Goal: Task Accomplishment & Management: Complete application form

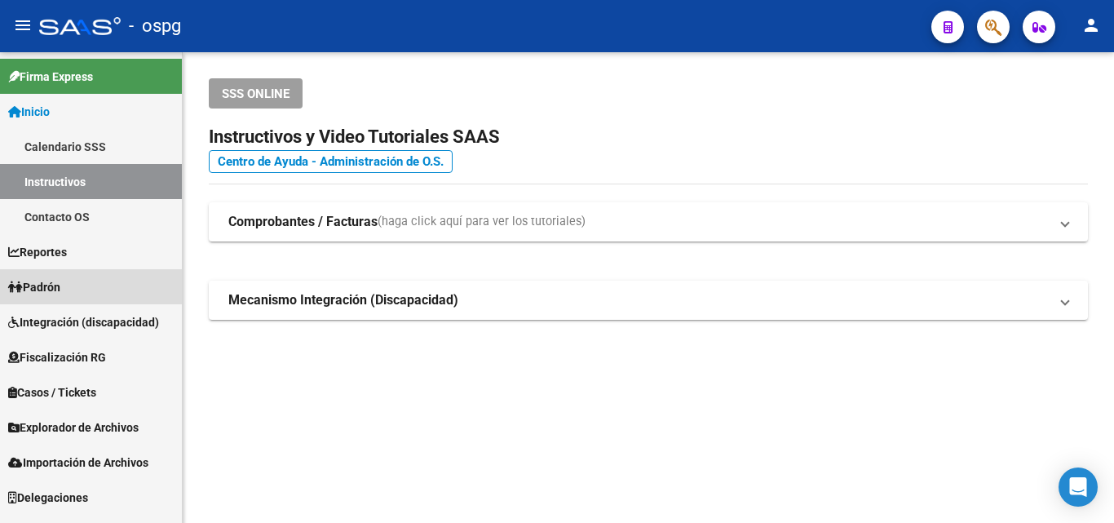
click at [49, 285] on span "Padrón" at bounding box center [34, 287] width 52 height 18
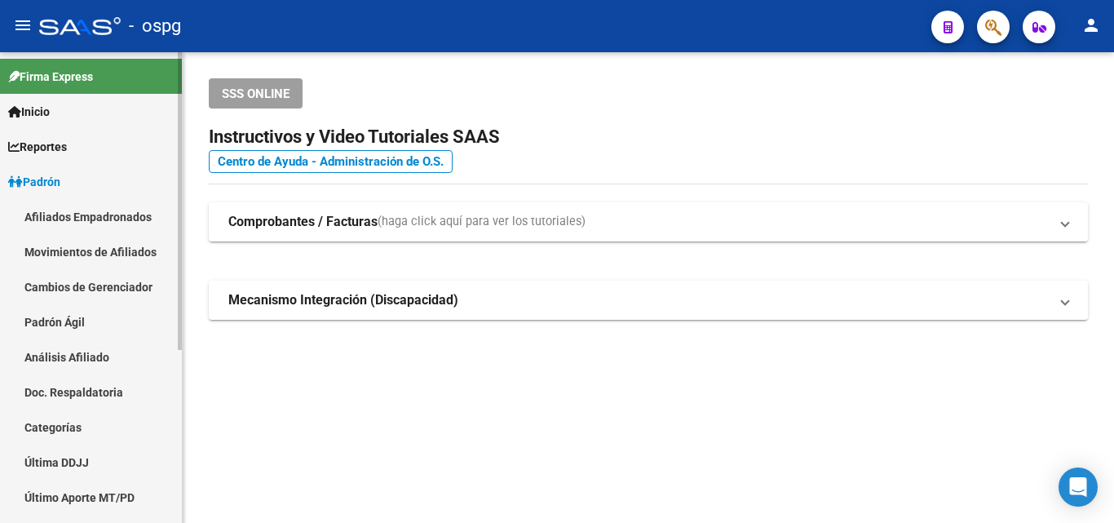
click at [68, 350] on link "Análisis Afiliado" at bounding box center [91, 356] width 182 height 35
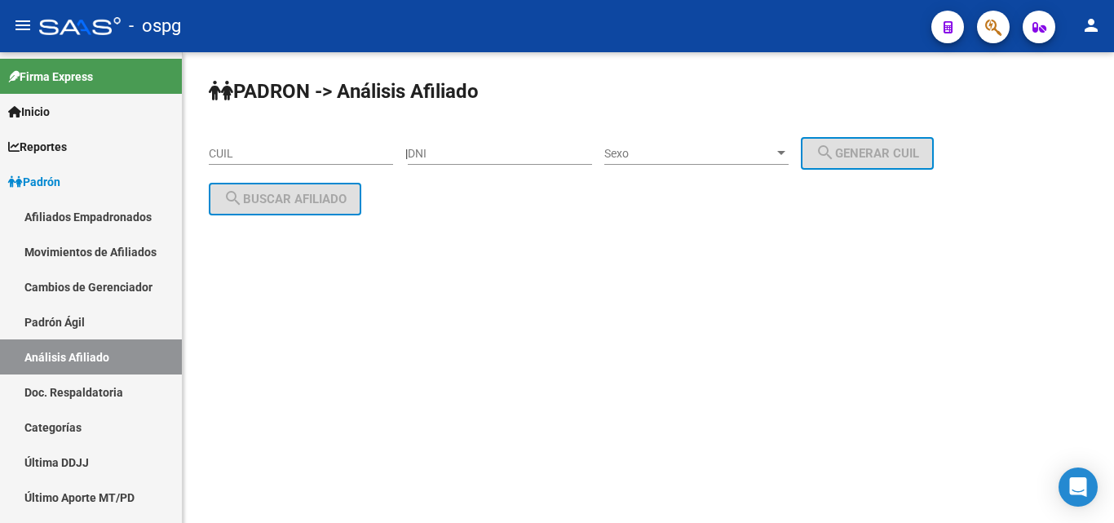
click at [285, 155] on input "CUIL" at bounding box center [301, 154] width 184 height 14
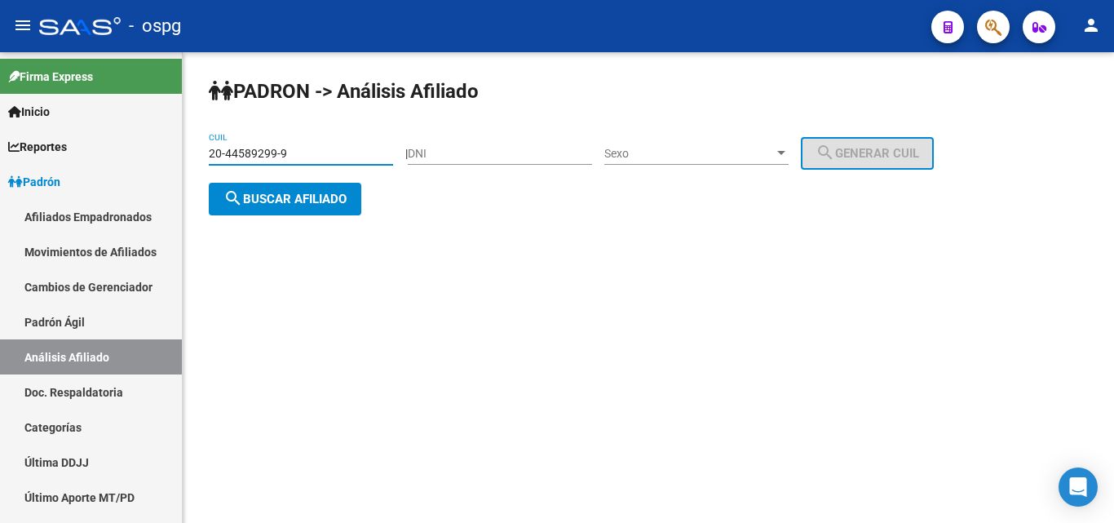
type input "20-44589299-9"
click at [326, 199] on span "search Buscar afiliado" at bounding box center [285, 199] width 123 height 15
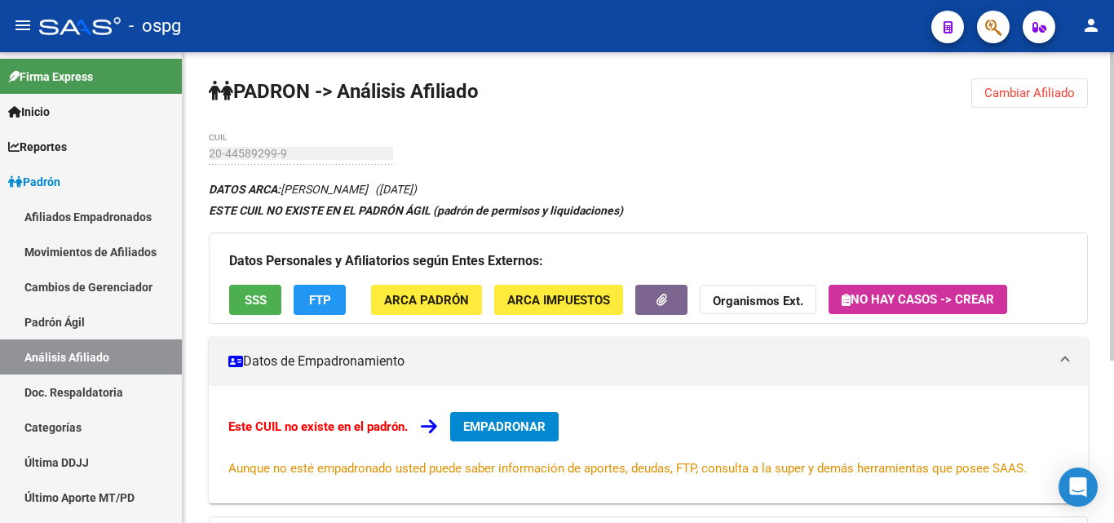
click at [526, 435] on button "EMPADRONAR" at bounding box center [504, 426] width 109 height 29
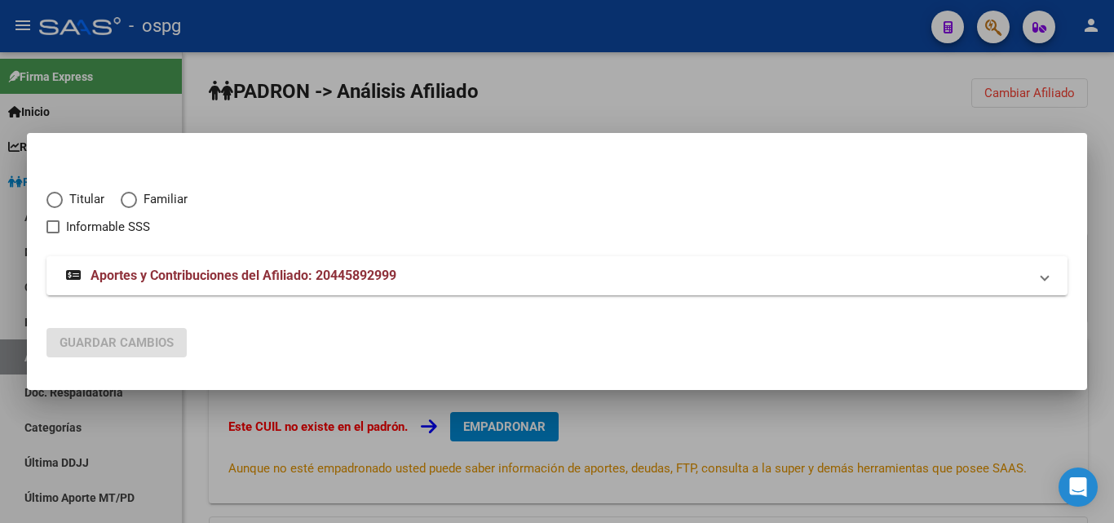
click at [54, 201] on span "Elija una opción" at bounding box center [55, 200] width 16 height 16
click at [54, 201] on input "Titular" at bounding box center [55, 200] width 16 height 16
radio input "true"
checkbox input "true"
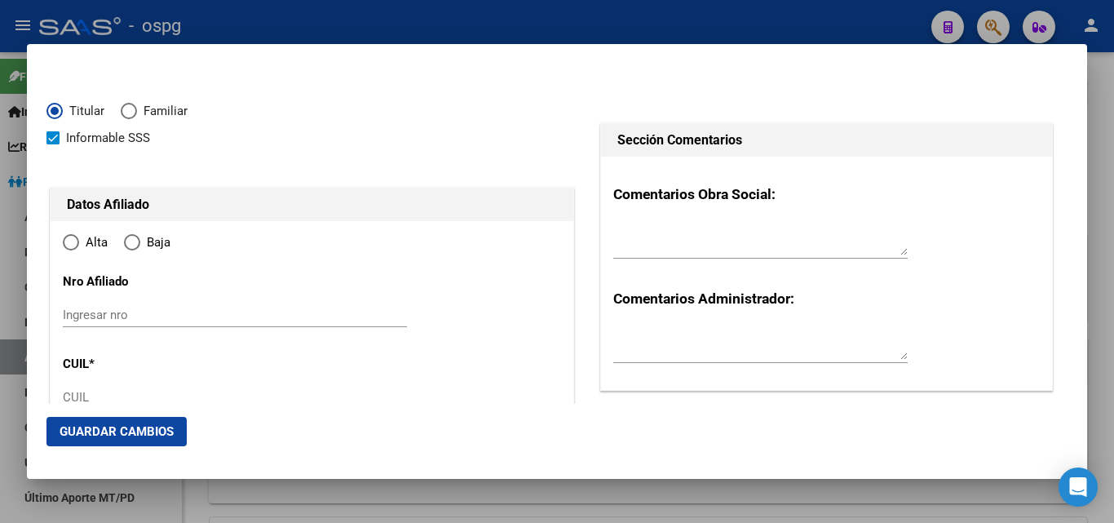
type input "20-44589299-9"
type input "44589299"
type input "RAMIREZ"
type input "[PERSON_NAME]"
type input "[DATE]"
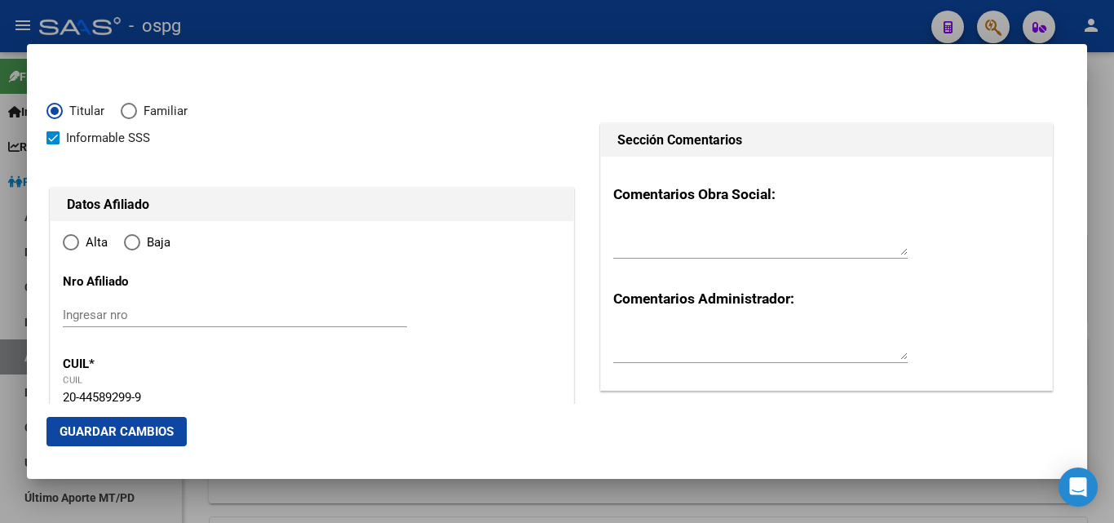
type input "BERAZATEGUI"
type input "1884"
type input "CALLE 125"
type input "1674"
radio input "true"
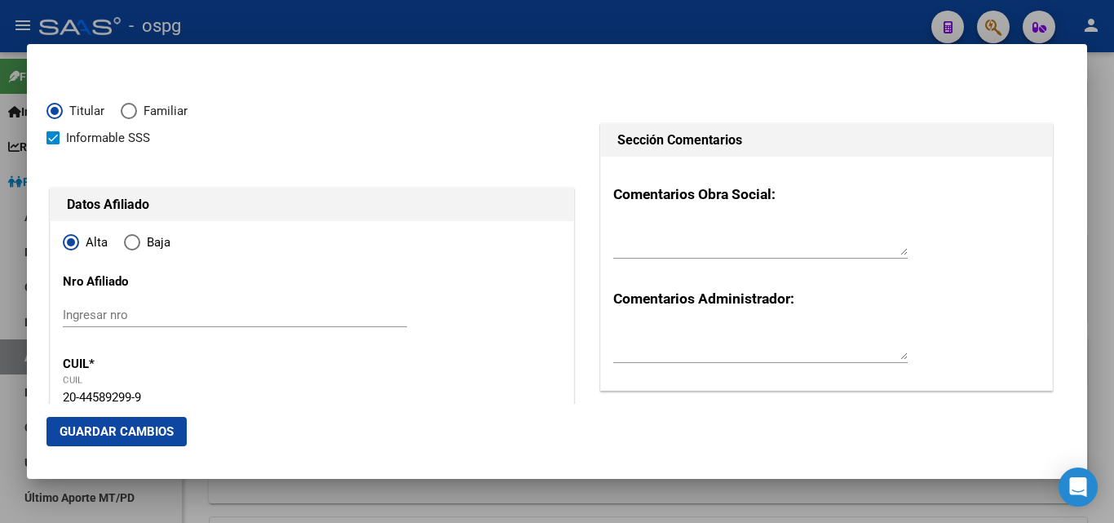
type input "BERAZATEGUI"
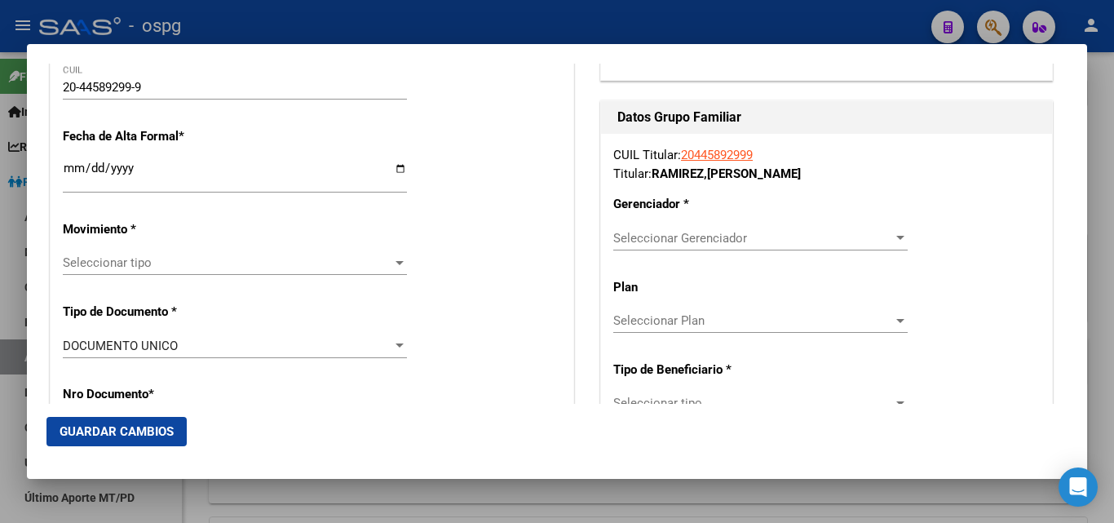
scroll to position [317, 0]
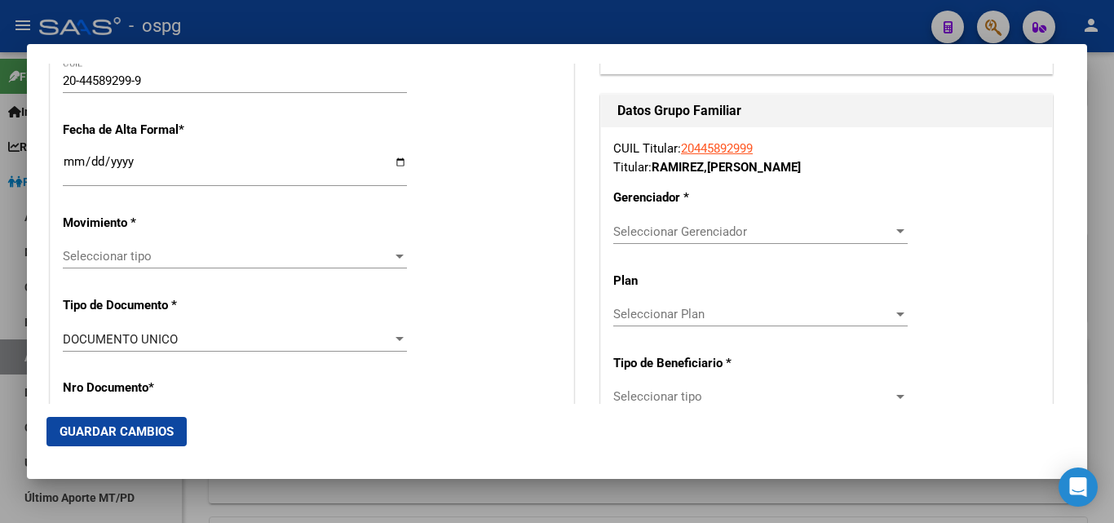
click at [69, 163] on input "Ingresar fecha" at bounding box center [235, 168] width 344 height 26
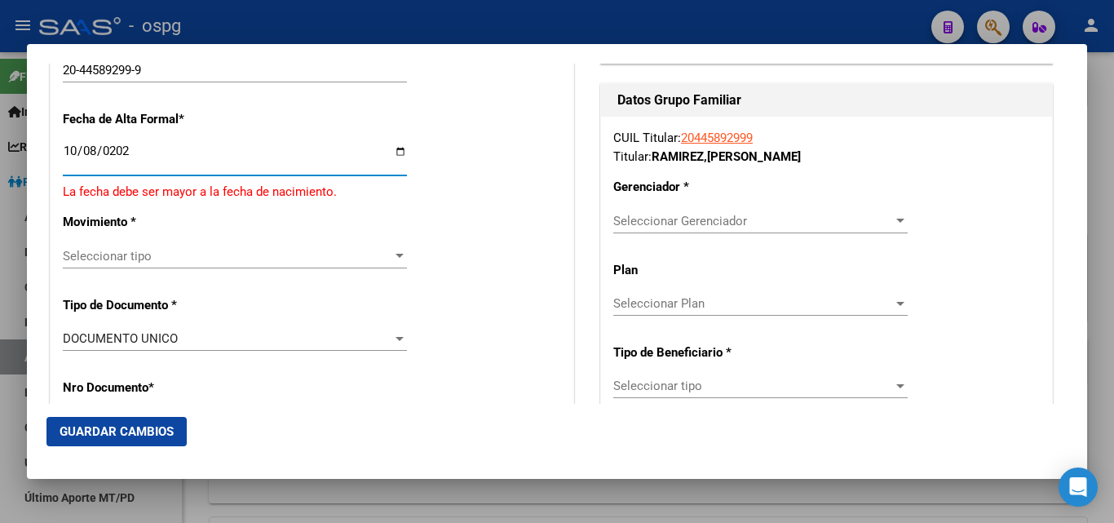
type input "[DATE]"
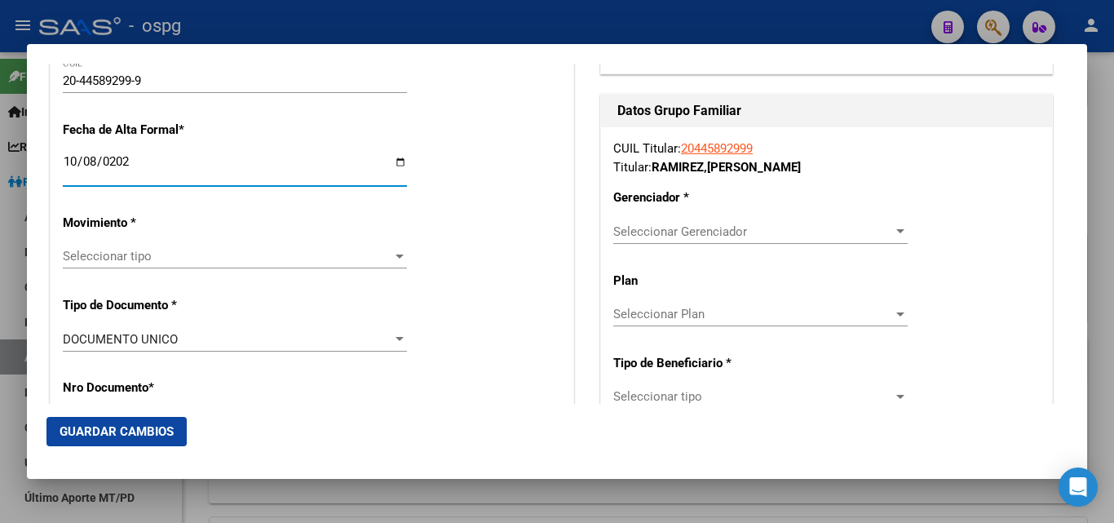
click at [392, 259] on div at bounding box center [399, 256] width 15 height 13
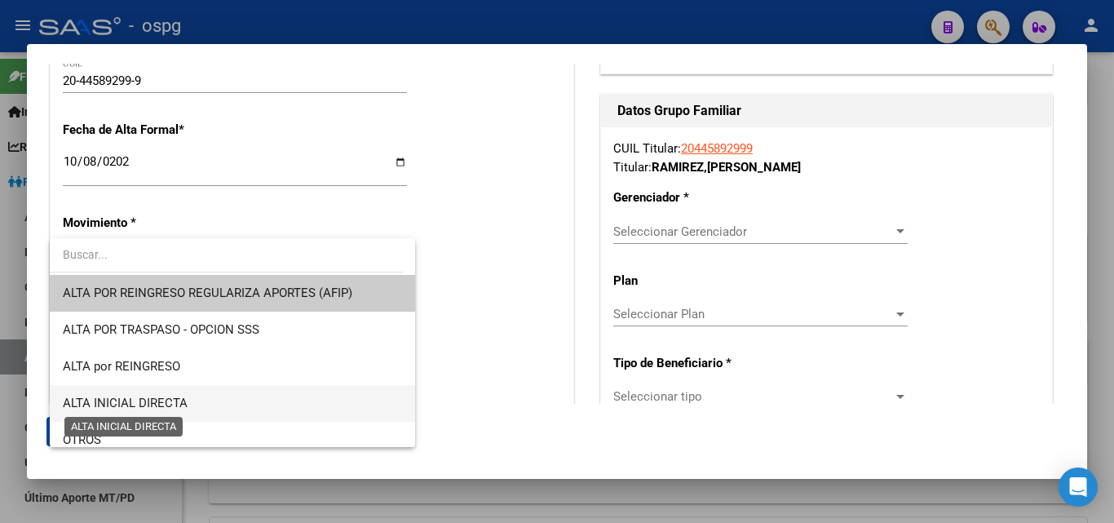
click at [164, 407] on span "ALTA INICIAL DIRECTA" at bounding box center [125, 403] width 125 height 15
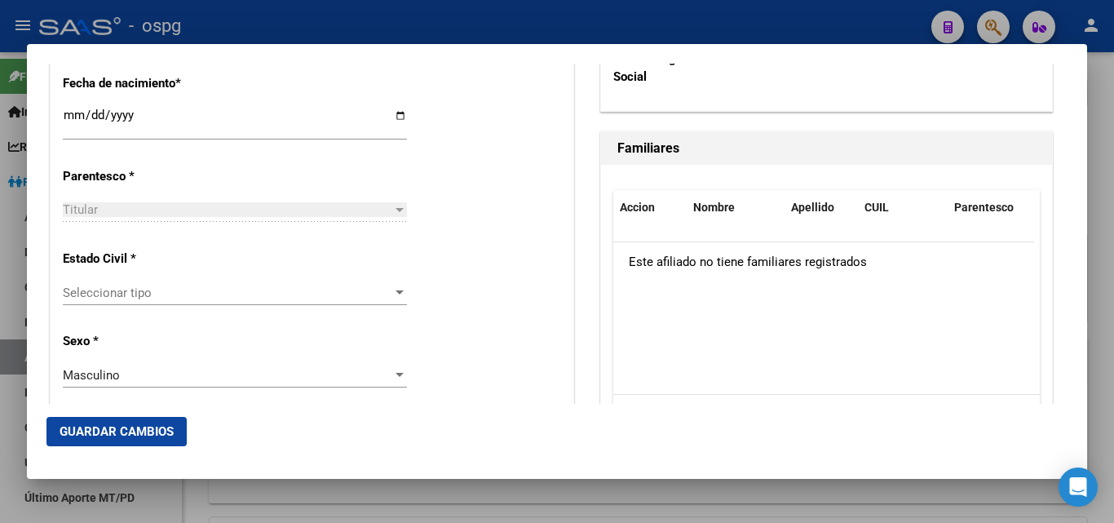
scroll to position [875, 0]
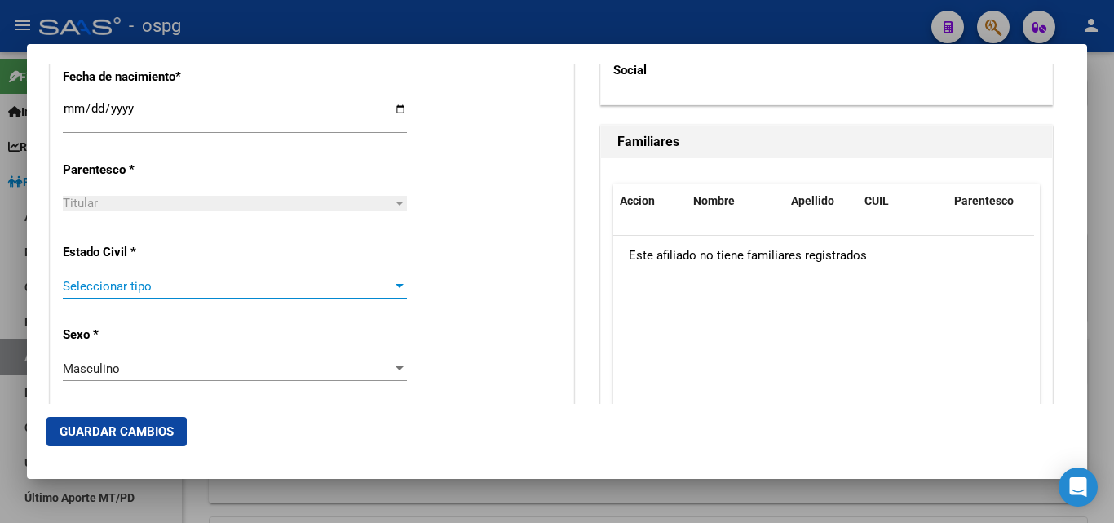
click at [396, 287] on div at bounding box center [400, 286] width 8 height 4
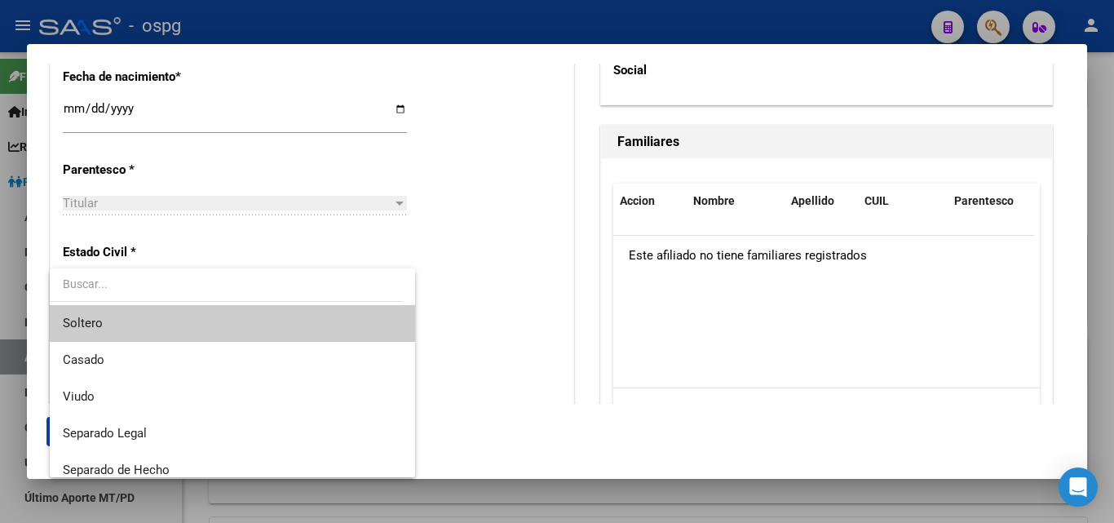
click at [107, 326] on span "Soltero" at bounding box center [232, 323] width 339 height 37
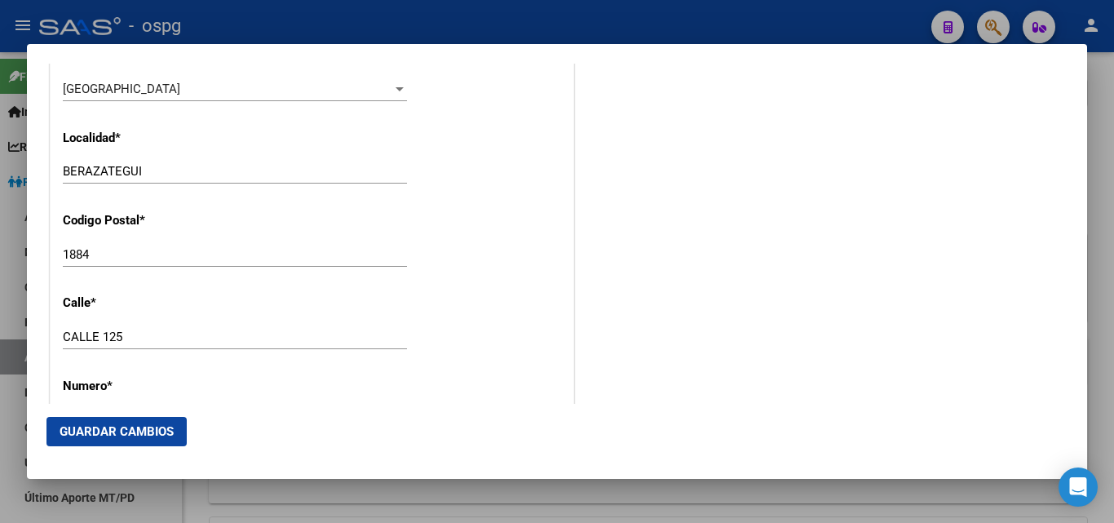
scroll to position [1590, 0]
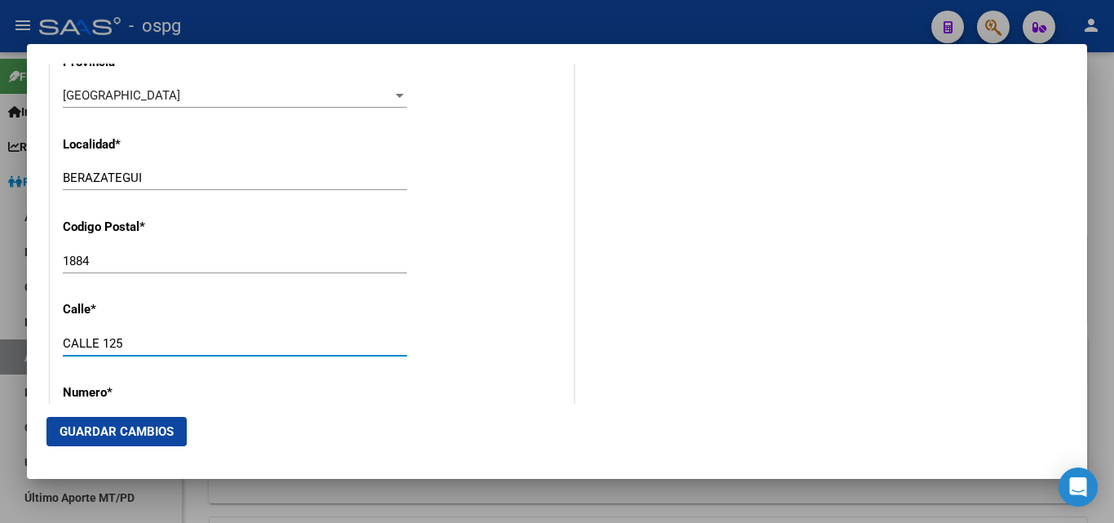
drag, startPoint x: 154, startPoint y: 339, endPoint x: 0, endPoint y: 309, distance: 157.1
click at [0, 319] on div "Titular Familiar Informable SSS Datos Afiliado Alta Baja Nro Afiliado Ingresar …" at bounding box center [557, 261] width 1114 height 523
type input "HAEDO"
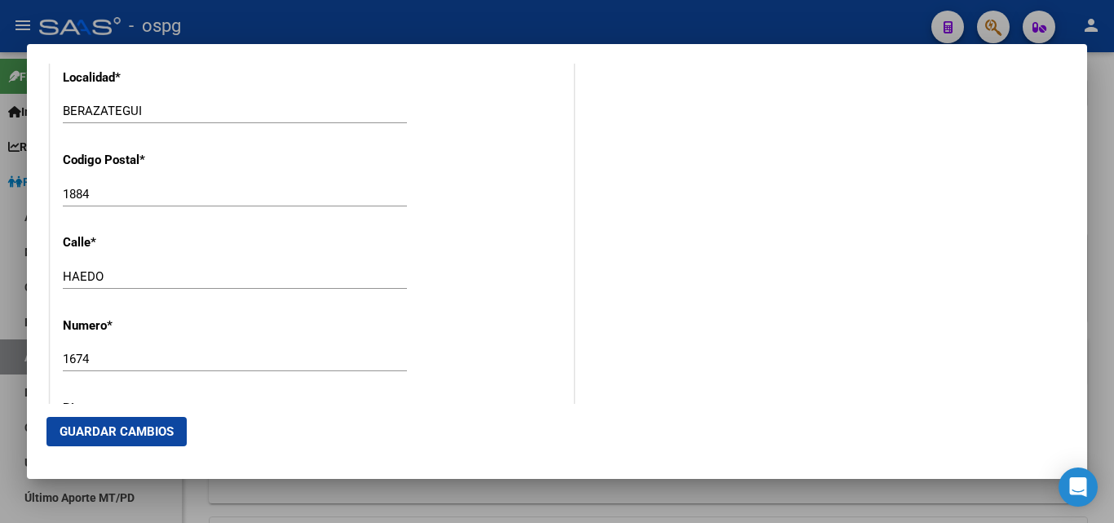
scroll to position [1717, 0]
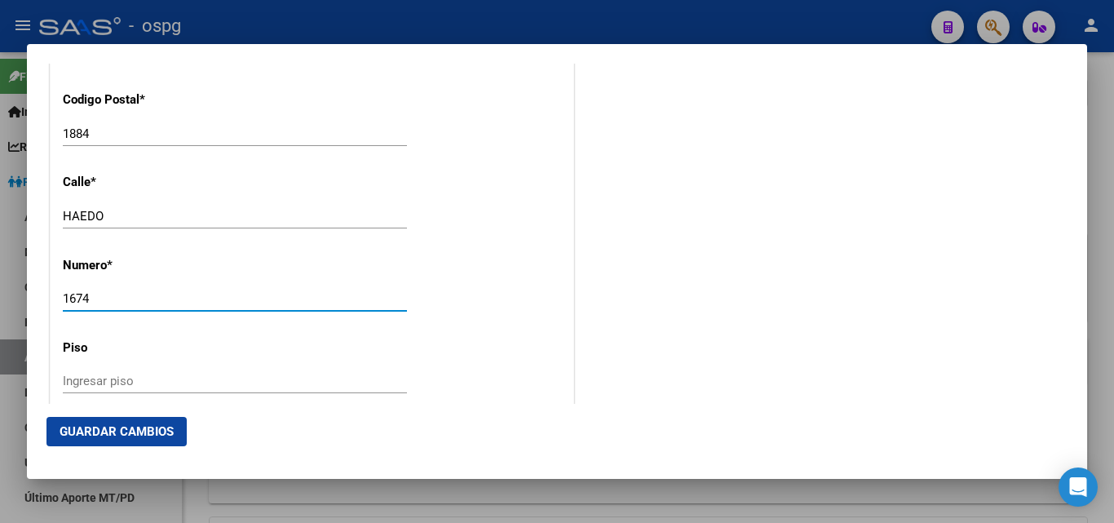
drag, startPoint x: 99, startPoint y: 299, endPoint x: 0, endPoint y: 300, distance: 98.7
click at [3, 300] on div "Titular Familiar Informable SSS Datos Afiliado Alta Baja Nro Afiliado Ingresar …" at bounding box center [557, 261] width 1114 height 523
type input "1150"
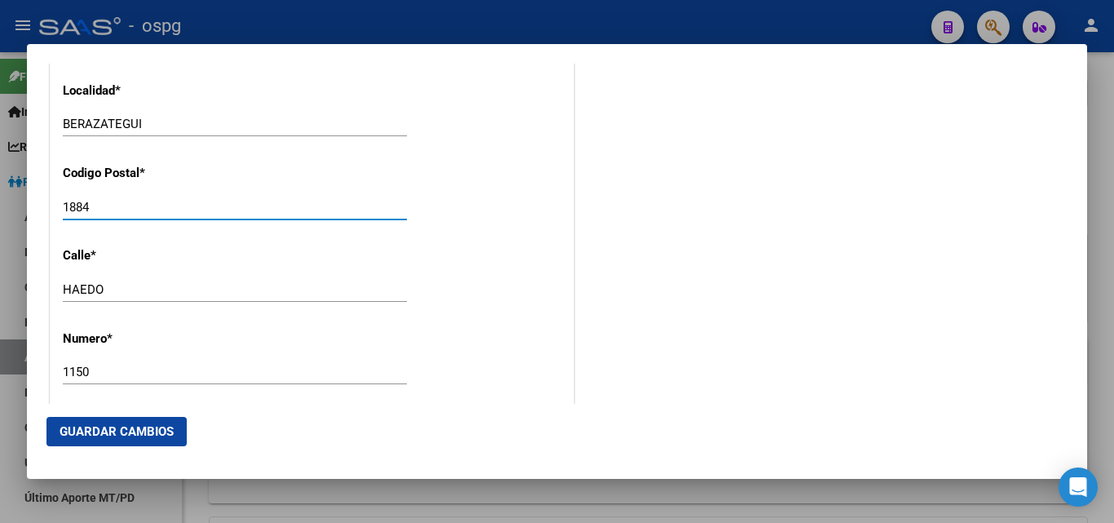
click at [85, 211] on input "1884" at bounding box center [235, 207] width 344 height 15
type input "1888"
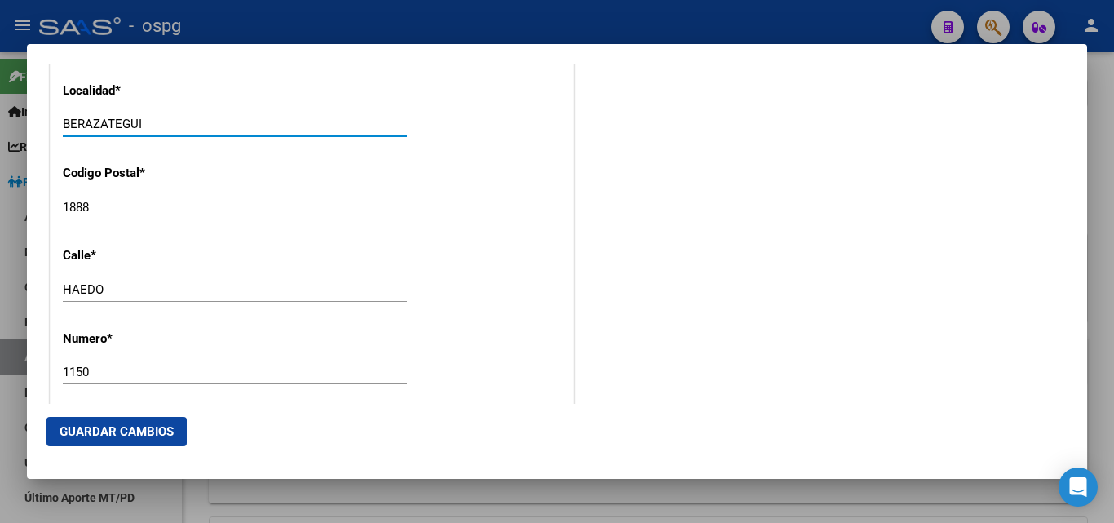
drag, startPoint x: 156, startPoint y: 126, endPoint x: 3, endPoint y: 117, distance: 152.8
click at [16, 119] on div "Titular Familiar Informable SSS Datos Afiliado Alta Baja Nro Afiliado Ingresar …" at bounding box center [557, 261] width 1114 height 523
type input "[PERSON_NAME]"
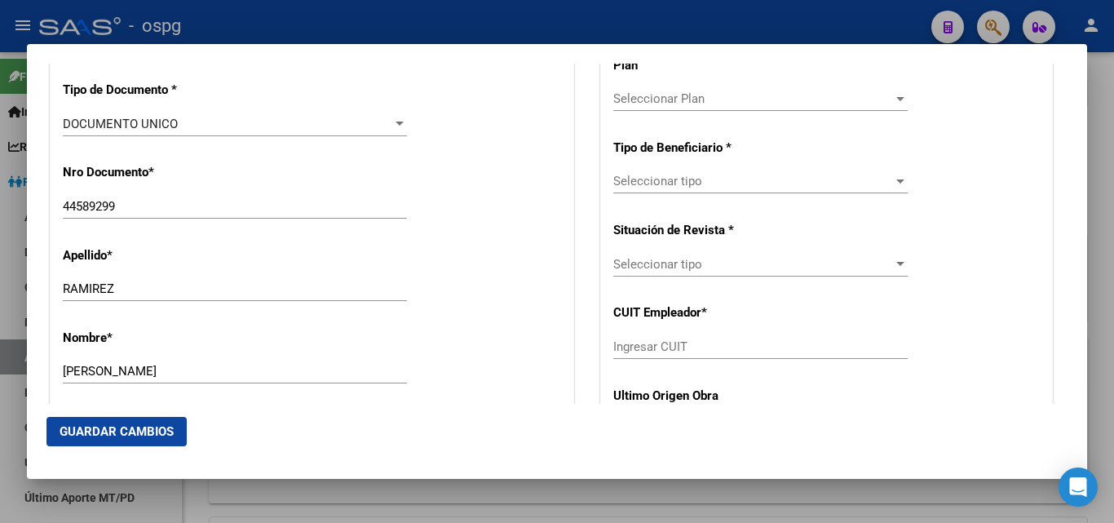
scroll to position [384, 0]
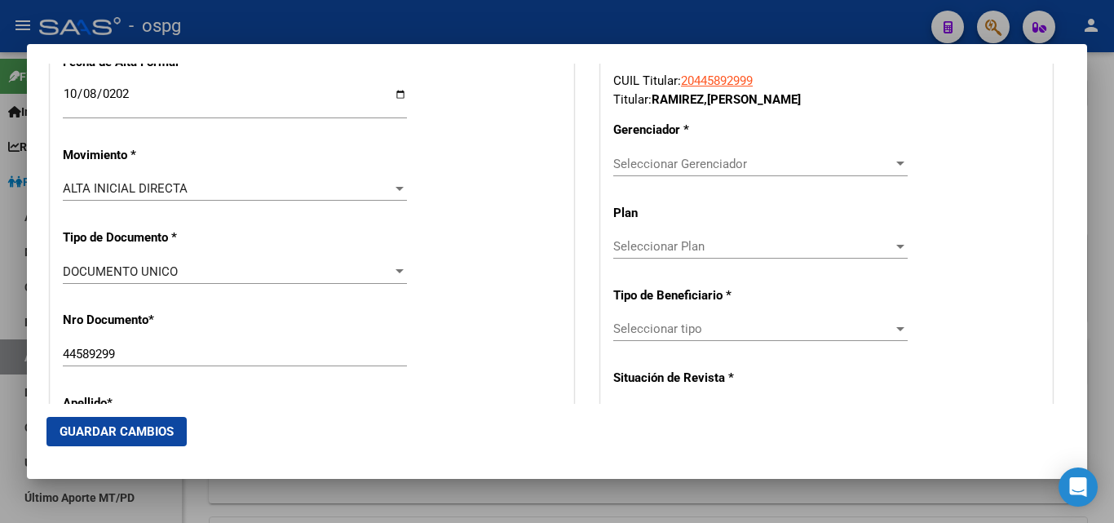
click at [899, 246] on app-drop-down-list "Plan Seleccionar Plan Seleccionar Plan" at bounding box center [768, 230] width 308 height 49
click at [895, 166] on div at bounding box center [900, 163] width 15 height 13
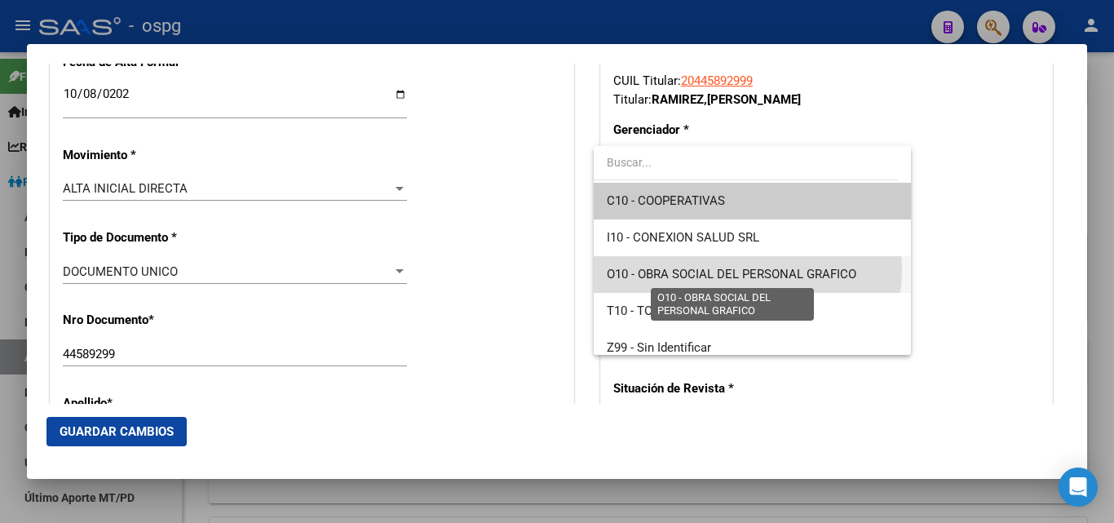
click at [747, 270] on span "O10 - OBRA SOCIAL DEL PERSONAL GRAFICO" at bounding box center [732, 274] width 250 height 15
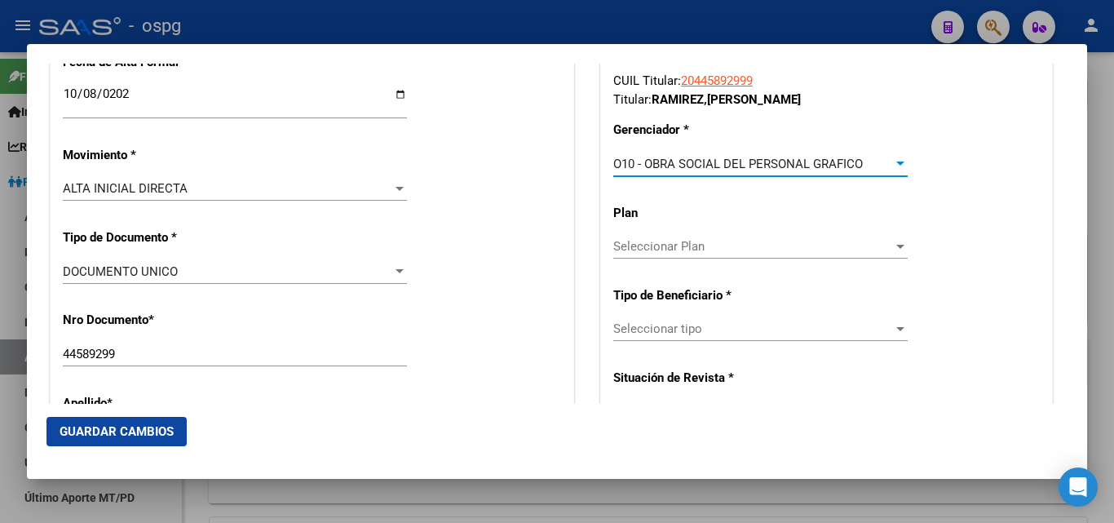
click at [897, 330] on div at bounding box center [901, 329] width 8 height 4
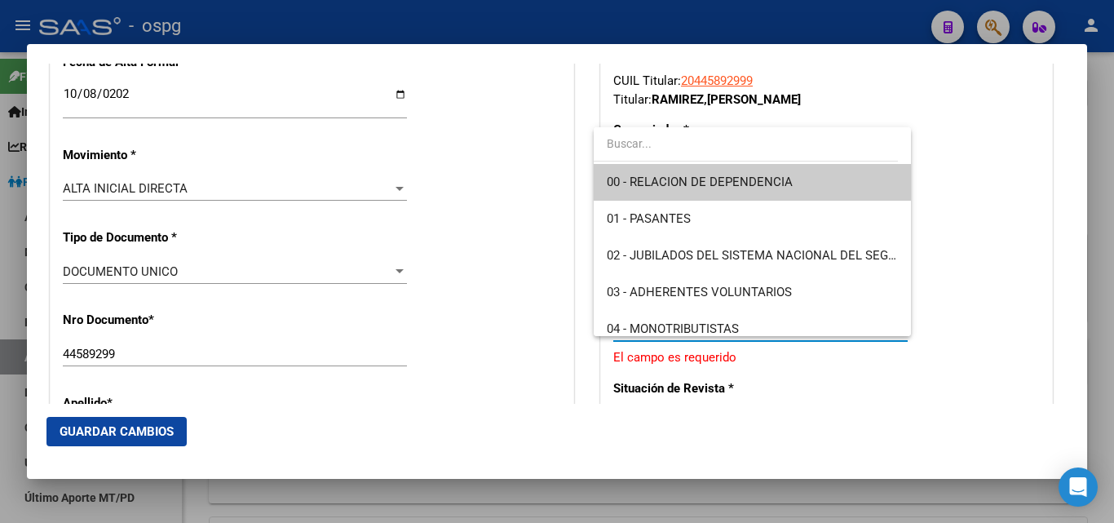
click at [765, 174] on span "00 - RELACION DE DEPENDENCIA" at bounding box center [752, 182] width 290 height 37
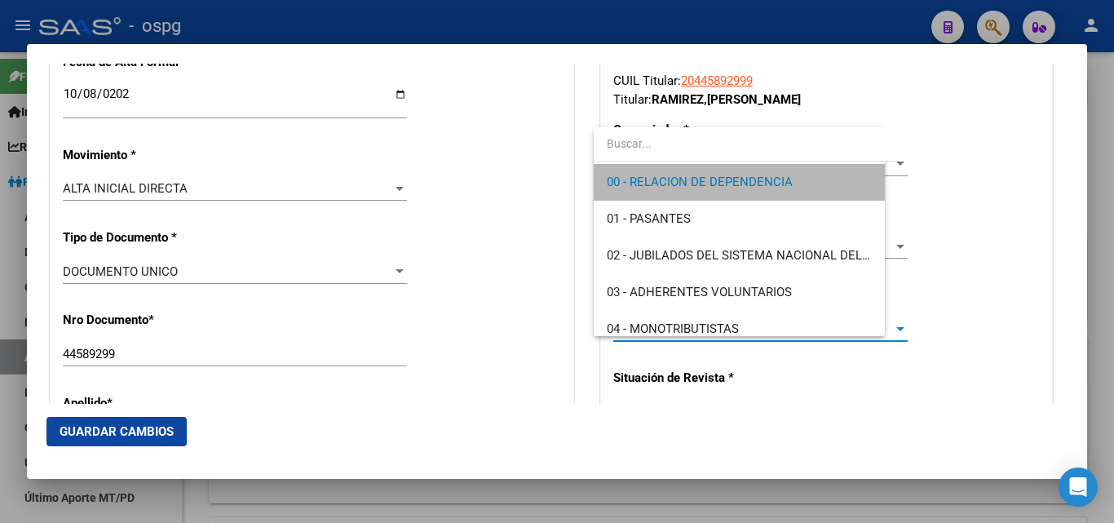
type input "30-50042500-4"
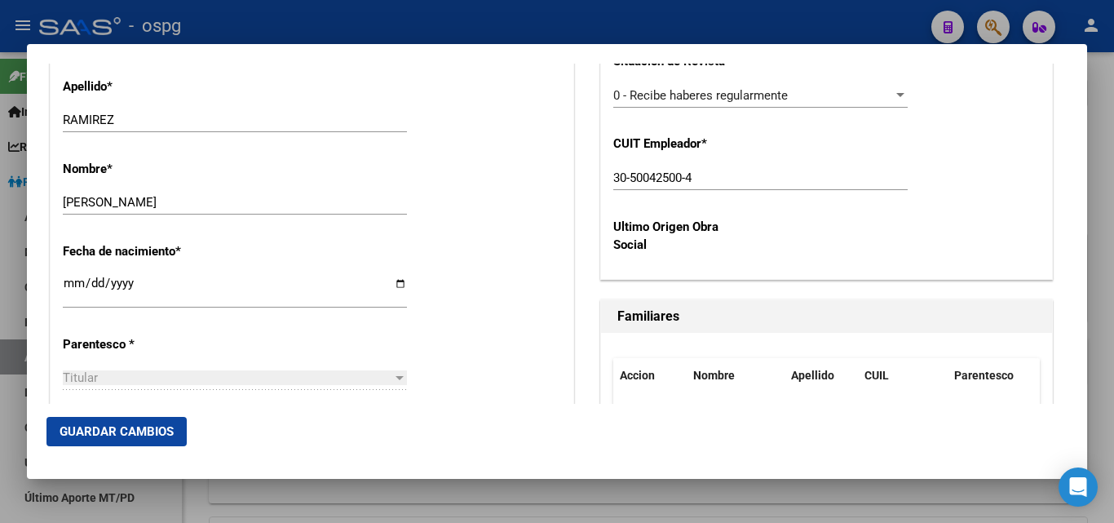
scroll to position [707, 0]
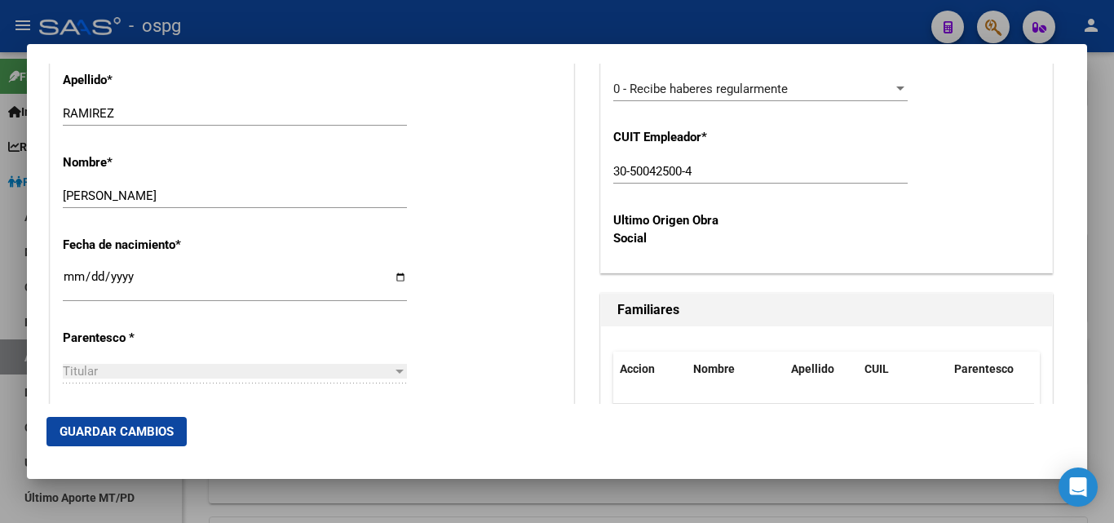
click at [91, 427] on span "Guardar Cambios" at bounding box center [117, 431] width 114 height 15
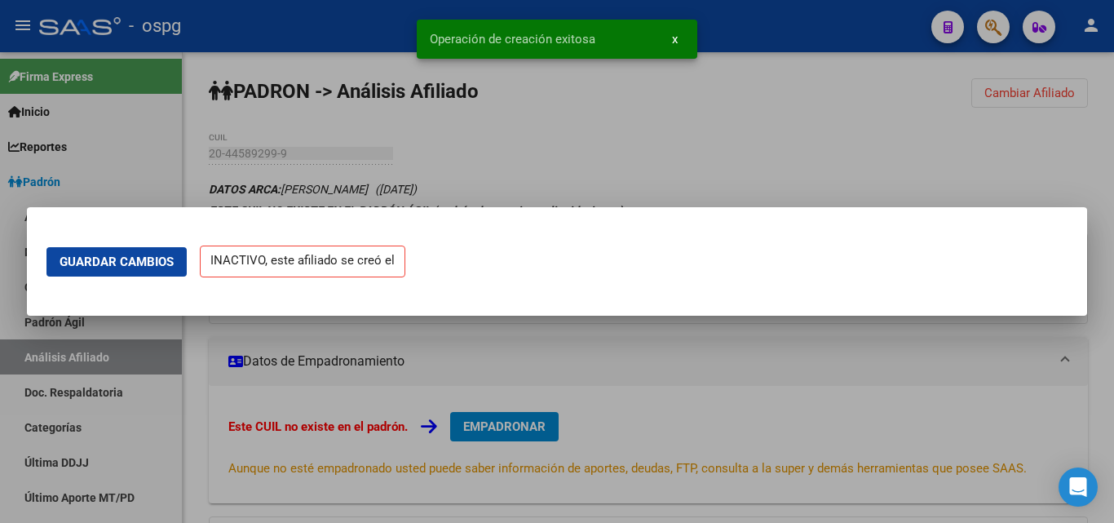
scroll to position [0, 0]
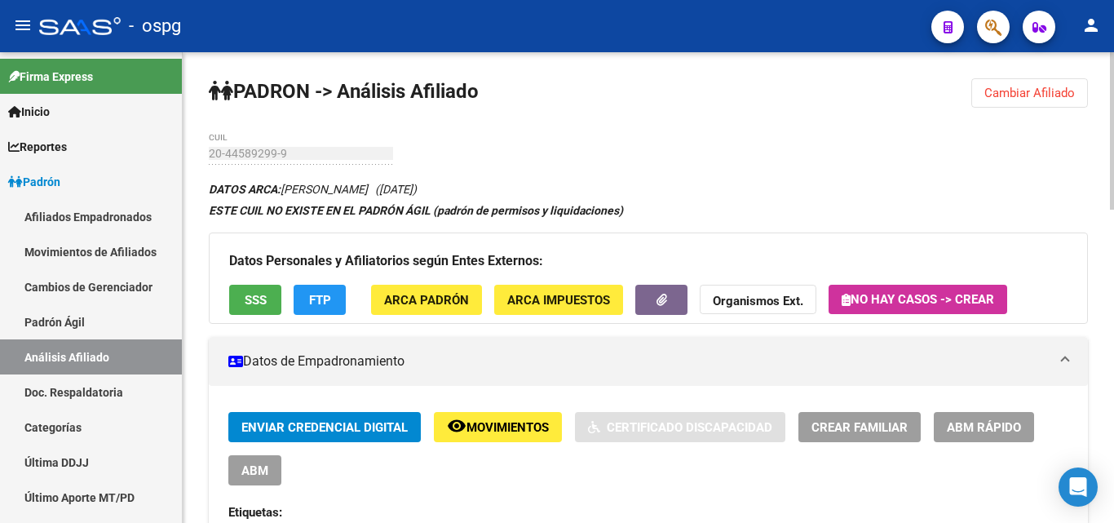
click at [1010, 100] on span "Cambiar Afiliado" at bounding box center [1030, 93] width 91 height 15
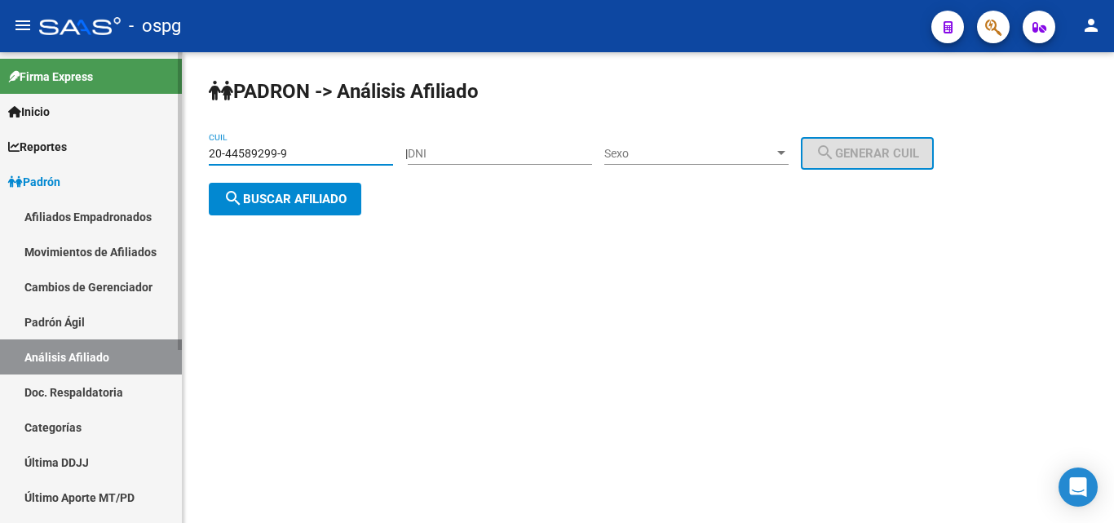
drag, startPoint x: 320, startPoint y: 151, endPoint x: 105, endPoint y: 151, distance: 214.6
click at [107, 151] on mat-sidenav-container "Firma Express Inicio Calendario SSS Instructivos Contacto OS Reportes Ingresos …" at bounding box center [557, 287] width 1114 height 471
type input "20-44890852-7"
click at [289, 208] on button "search Buscar afiliado" at bounding box center [285, 199] width 153 height 33
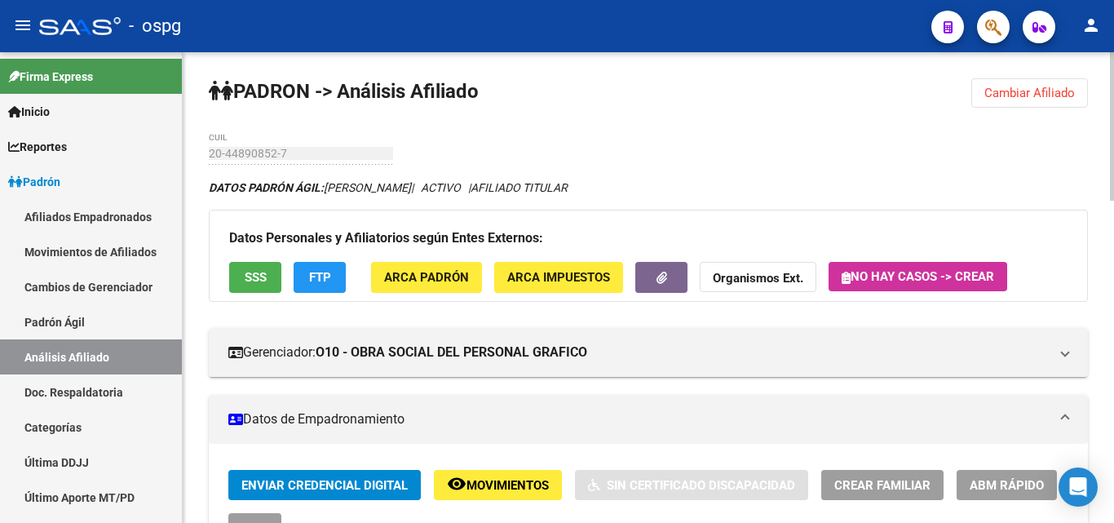
drag, startPoint x: 1110, startPoint y: 140, endPoint x: 1114, endPoint y: 192, distance: 51.6
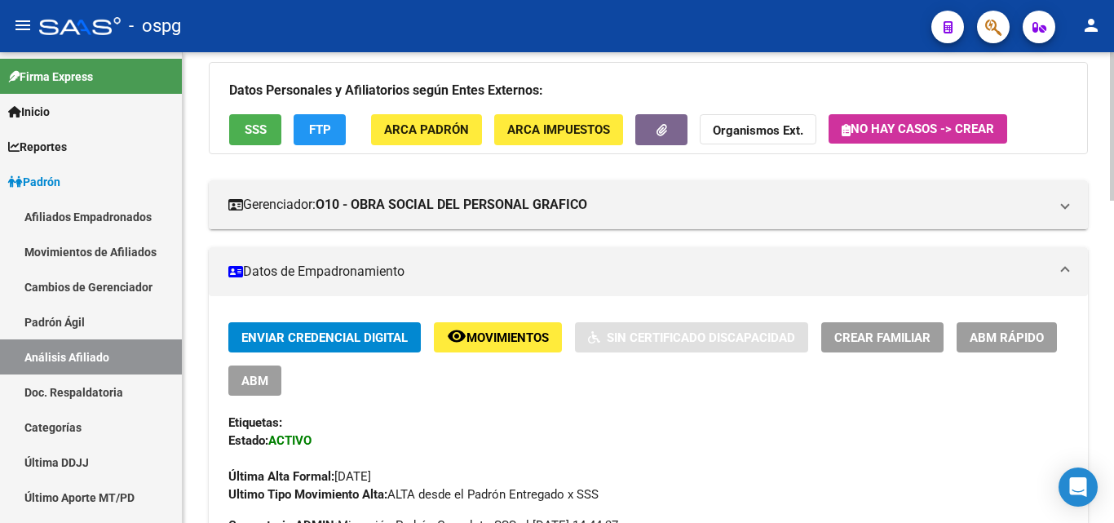
scroll to position [124, 0]
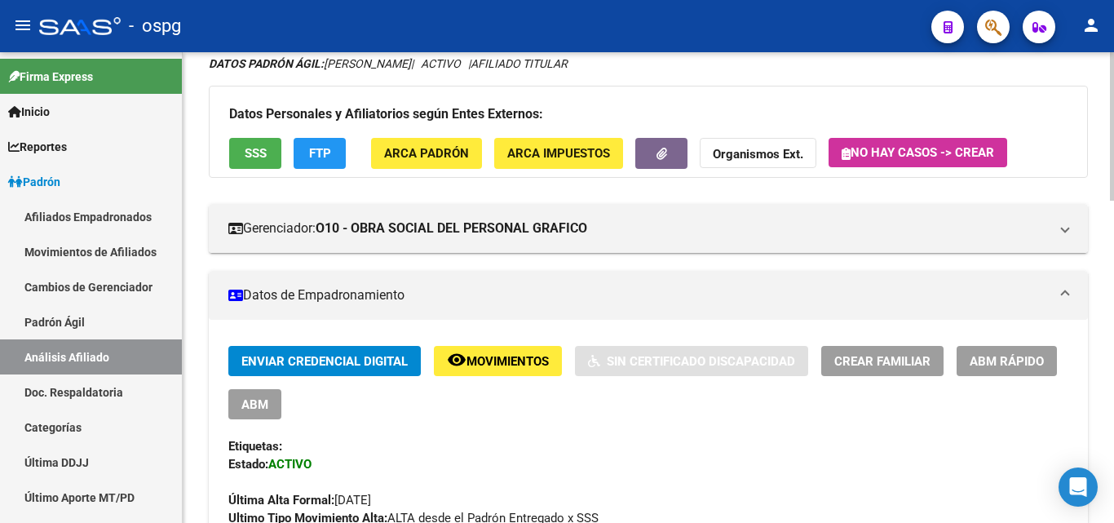
click at [1114, 198] on div at bounding box center [1112, 165] width 4 height 148
click at [262, 399] on span "ABM" at bounding box center [254, 404] width 27 height 15
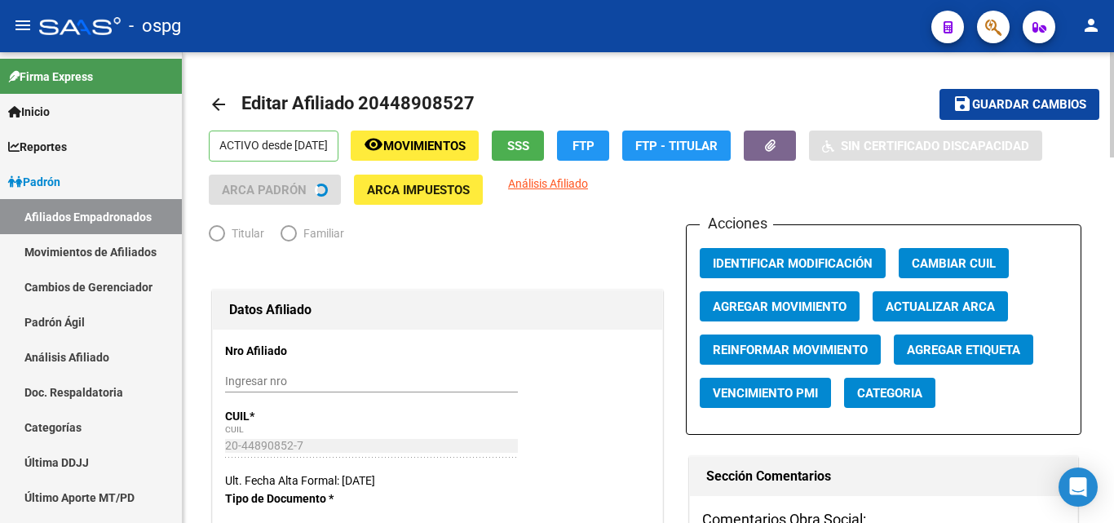
radio input "true"
type input "30-50042500-4"
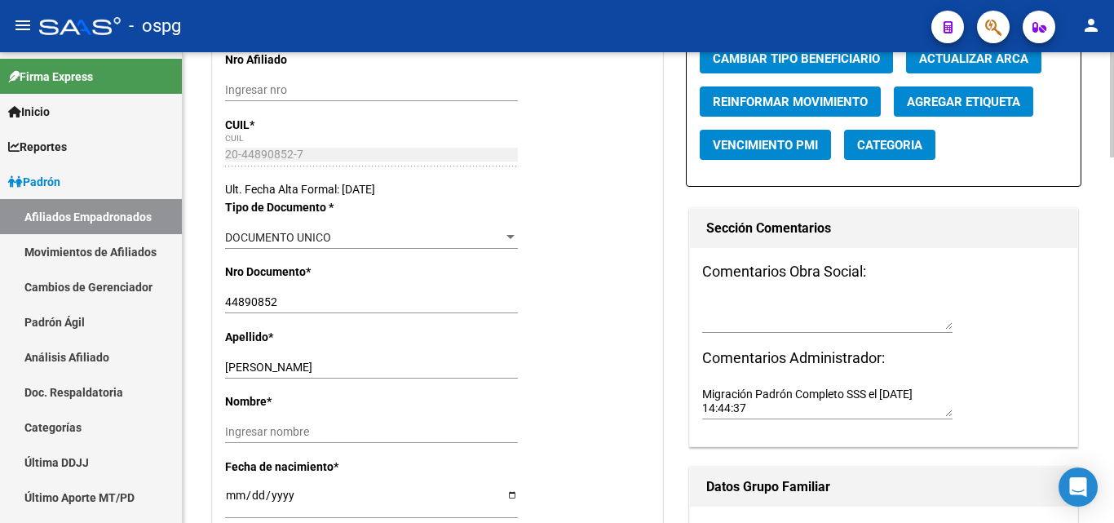
click at [1114, 197] on div at bounding box center [1112, 169] width 4 height 105
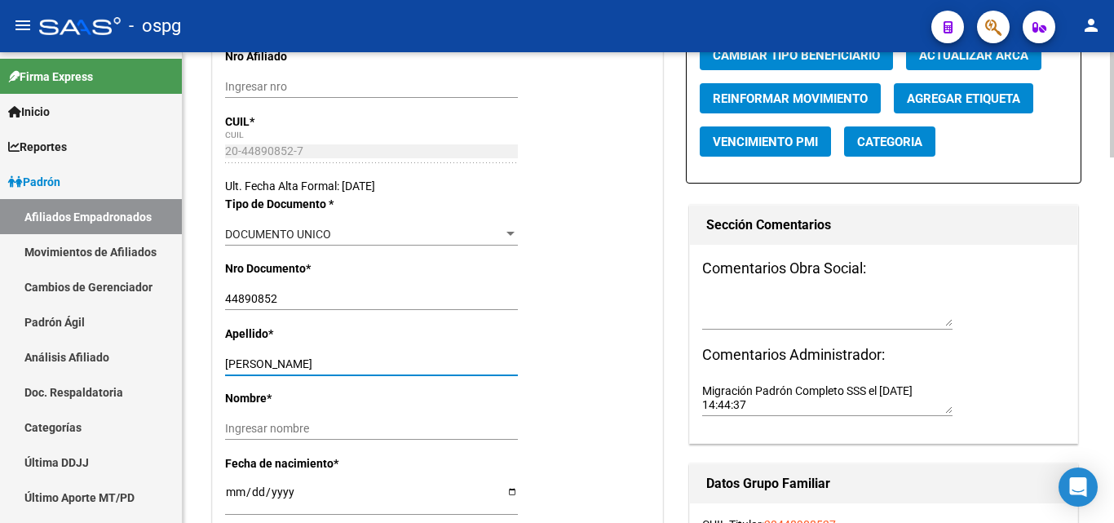
drag, startPoint x: 379, startPoint y: 366, endPoint x: 281, endPoint y: 369, distance: 97.9
click at [281, 369] on input "[PERSON_NAME]" at bounding box center [371, 364] width 293 height 14
type input "CUADROS"
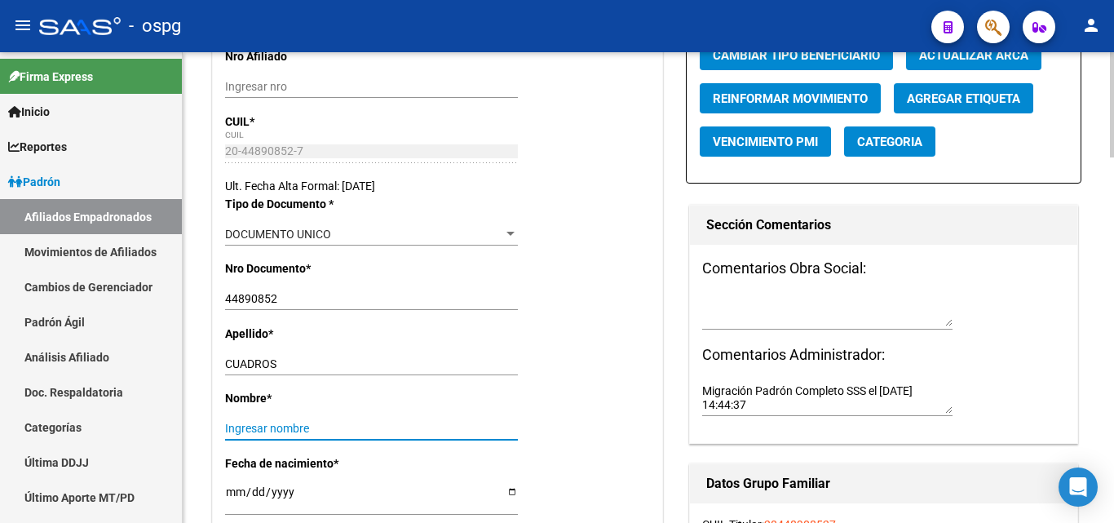
paste input "[PERSON_NAME]"
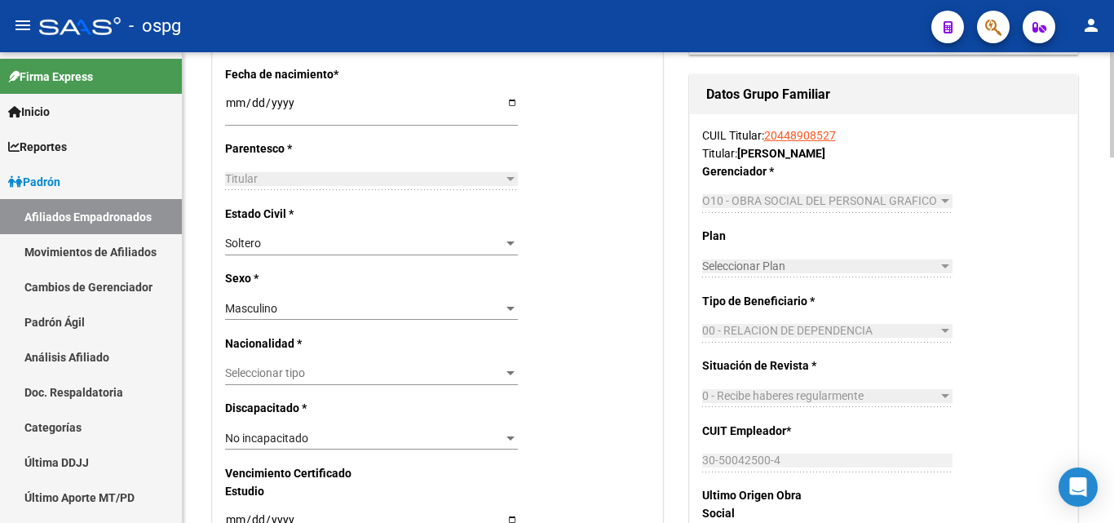
scroll to position [691, 0]
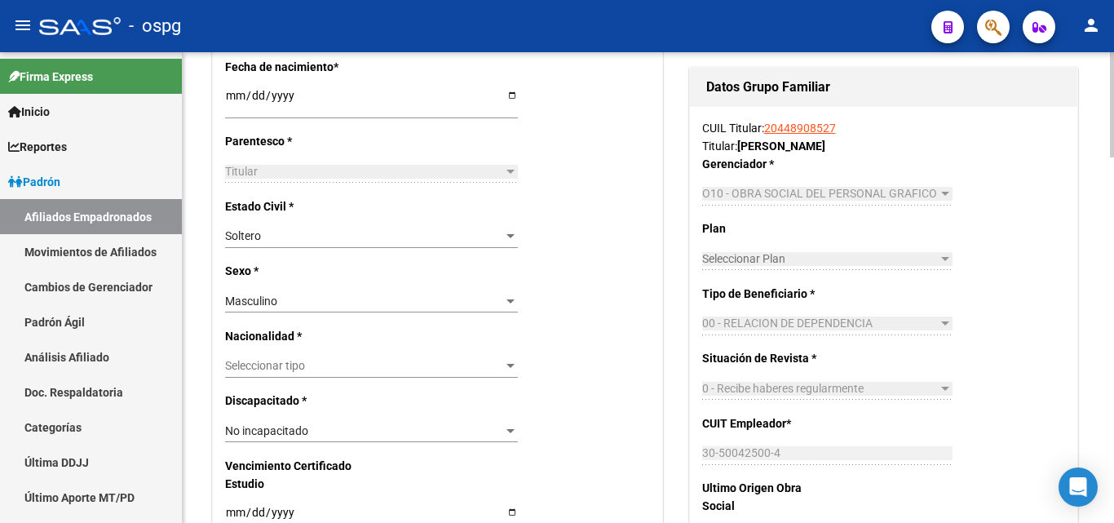
click at [1112, 271] on div at bounding box center [1112, 259] width 4 height 105
type input "[PERSON_NAME]"
click at [507, 366] on div at bounding box center [511, 366] width 8 height 4
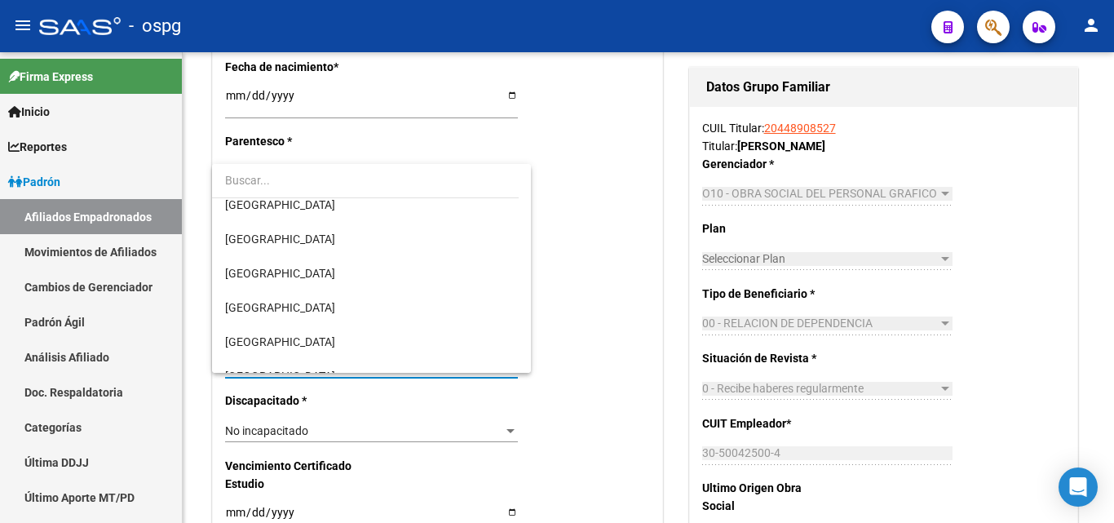
scroll to position [163, 0]
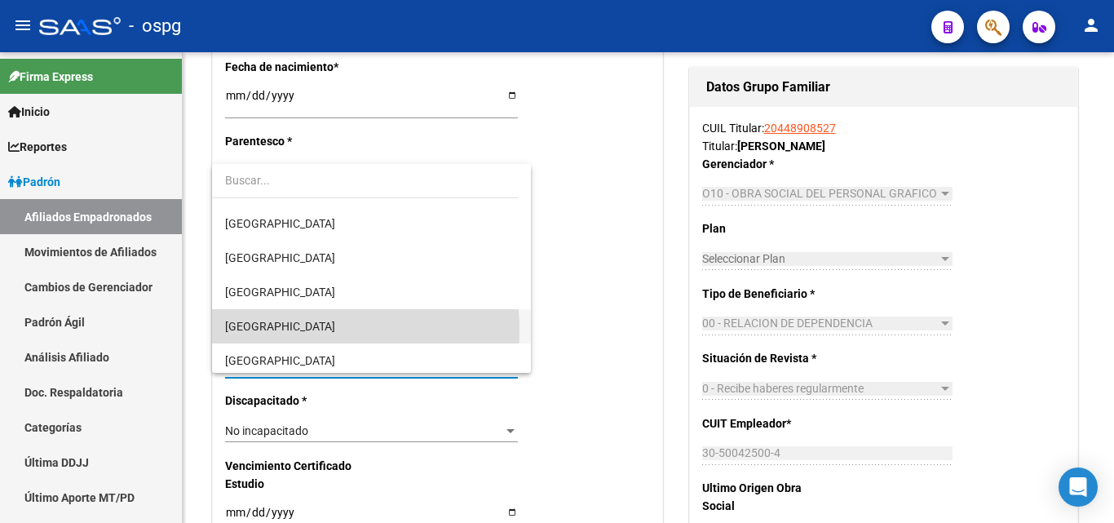
click at [303, 330] on span "[GEOGRAPHIC_DATA]" at bounding box center [371, 326] width 293 height 34
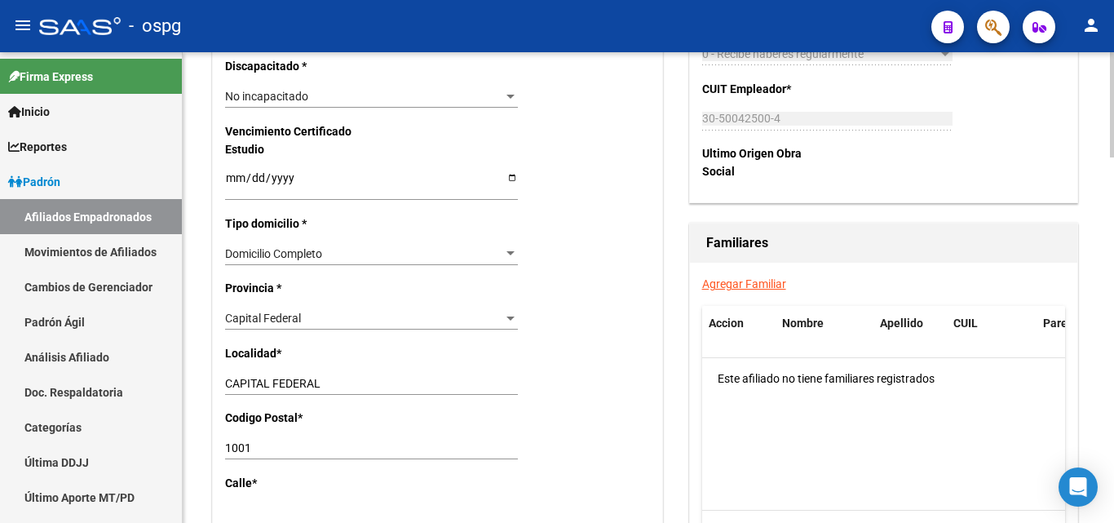
scroll to position [1065, 0]
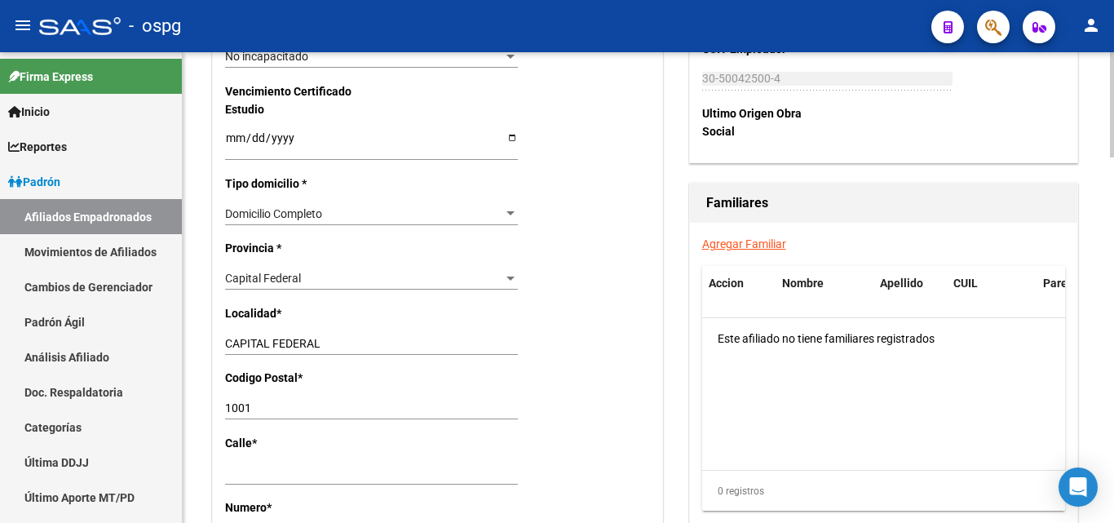
click at [1112, 338] on div at bounding box center [1112, 343] width 4 height 105
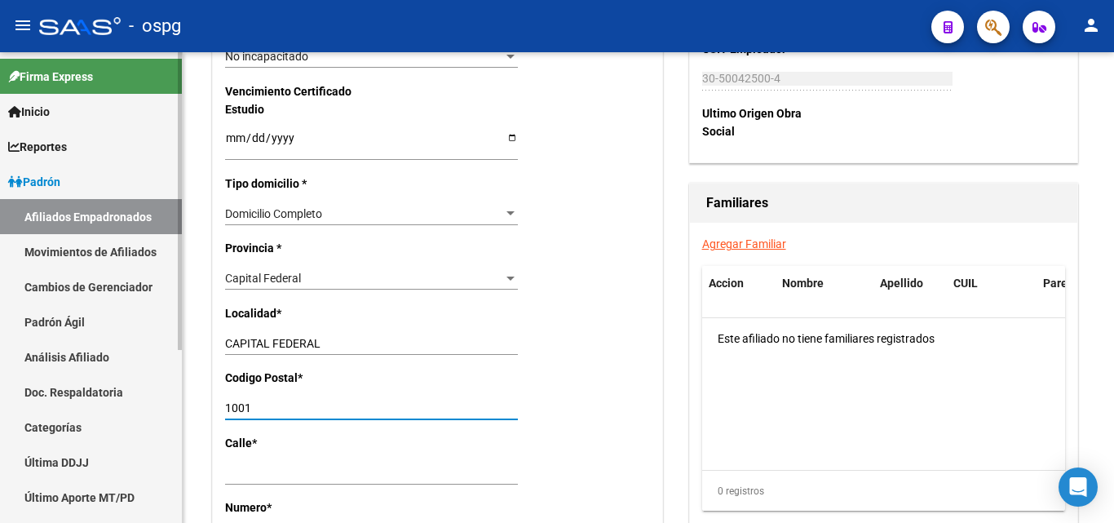
drag, startPoint x: 272, startPoint y: 408, endPoint x: 163, endPoint y: 407, distance: 108.5
click at [171, 408] on mat-sidenav-container "Firma Express Inicio Calendario SSS Instructivos Contacto OS Reportes Ingresos …" at bounding box center [557, 287] width 1114 height 471
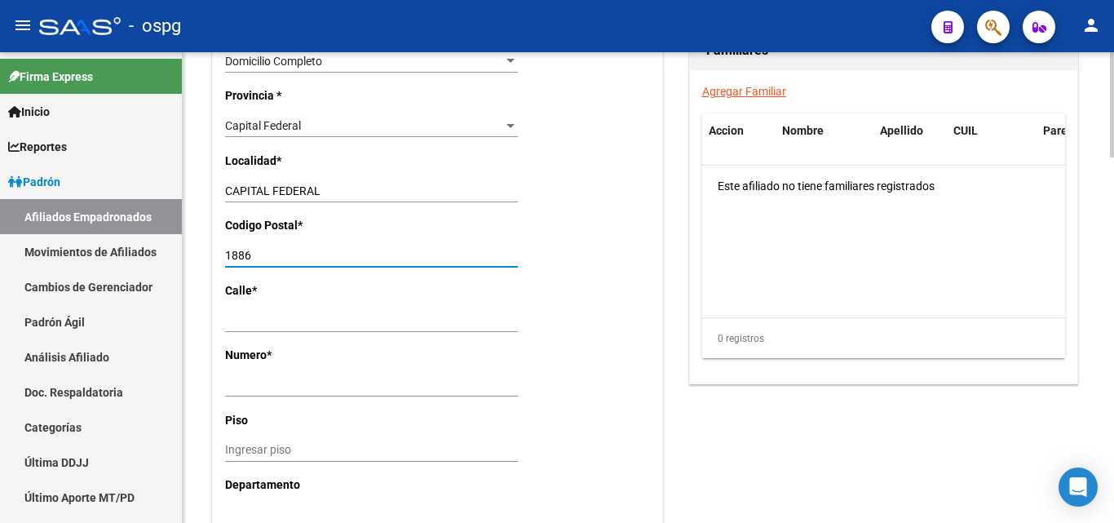
scroll to position [1225, 0]
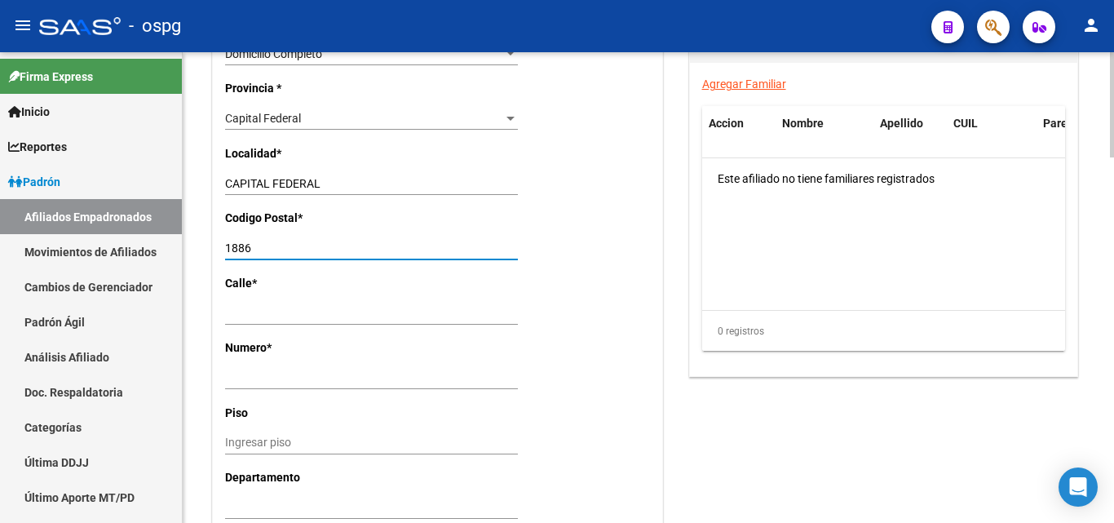
click at [1114, 366] on div at bounding box center [1112, 379] width 4 height 105
type input "1886"
click at [332, 373] on input "Ingresar nro" at bounding box center [371, 378] width 293 height 14
click at [225, 380] on input "Ingresar nro" at bounding box center [371, 378] width 293 height 14
click at [244, 315] on input "Ingresar calle" at bounding box center [371, 313] width 293 height 14
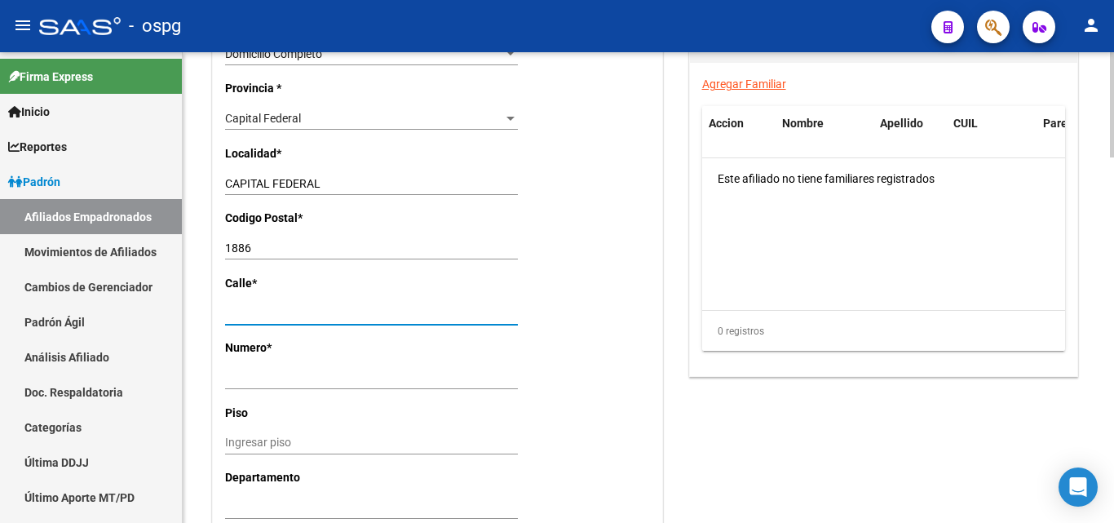
click at [226, 315] on input "Ingresar calle" at bounding box center [371, 313] width 293 height 14
type input "133"
click at [229, 378] on input "Ingresar nro" at bounding box center [371, 378] width 293 height 14
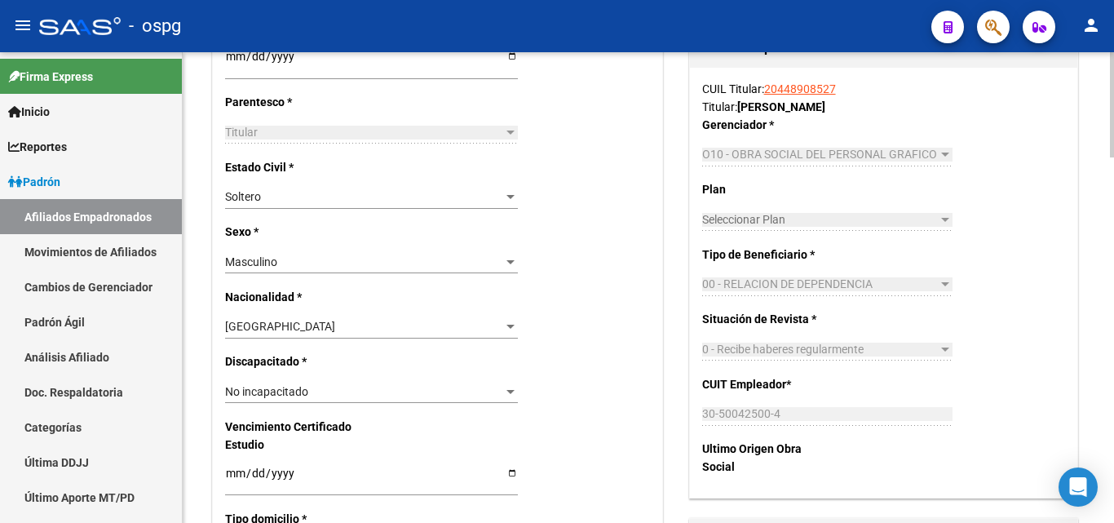
scroll to position [727, 0]
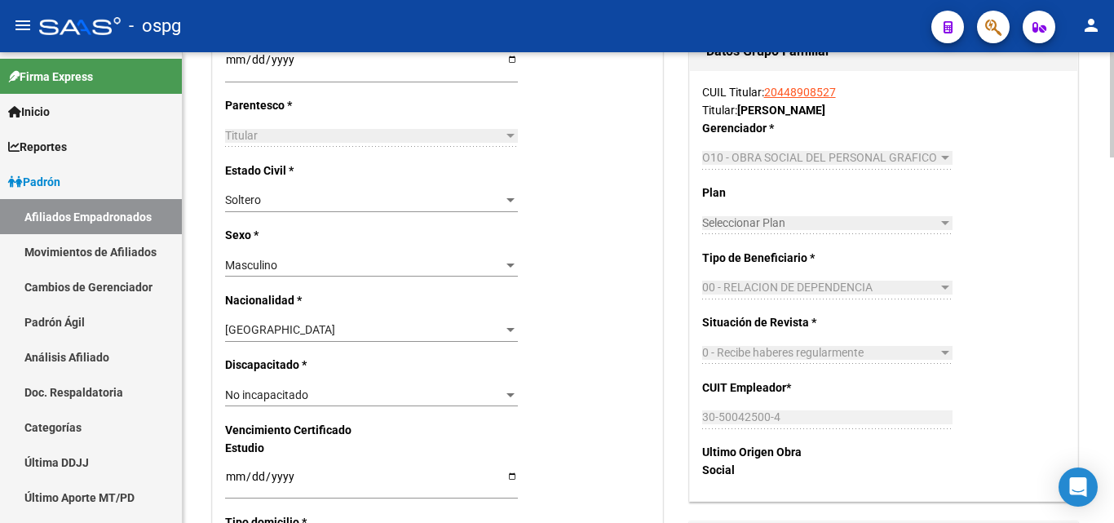
click at [1114, 258] on div at bounding box center [1112, 267] width 4 height 105
type input "4307"
click at [946, 227] on div at bounding box center [945, 222] width 15 height 13
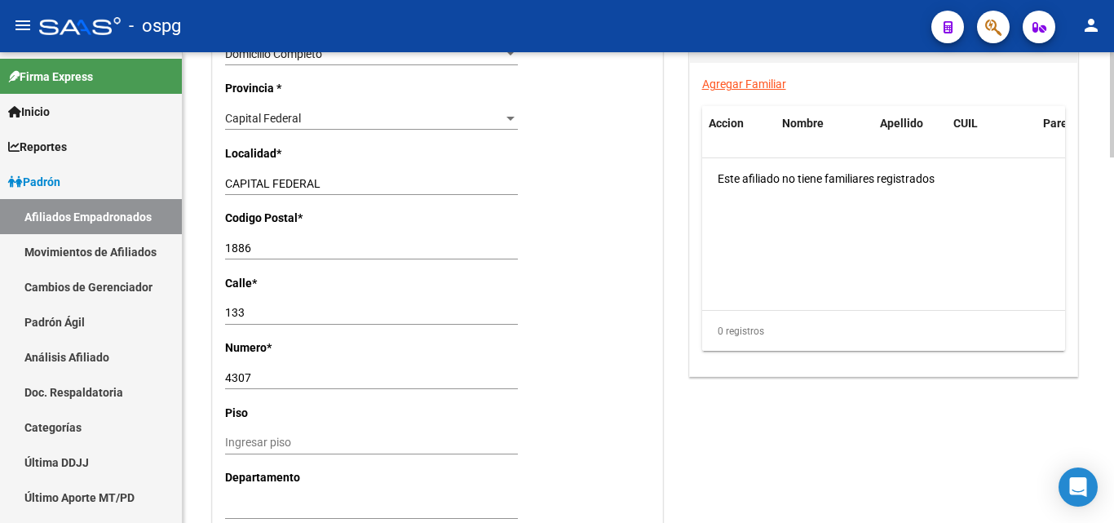
click at [1114, 354] on div at bounding box center [1112, 379] width 4 height 105
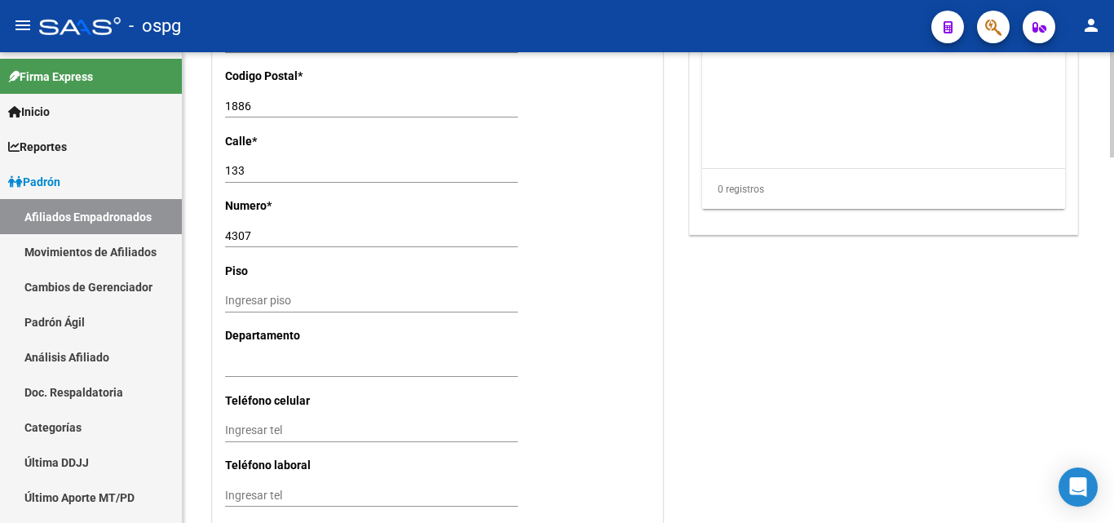
scroll to position [1509, 0]
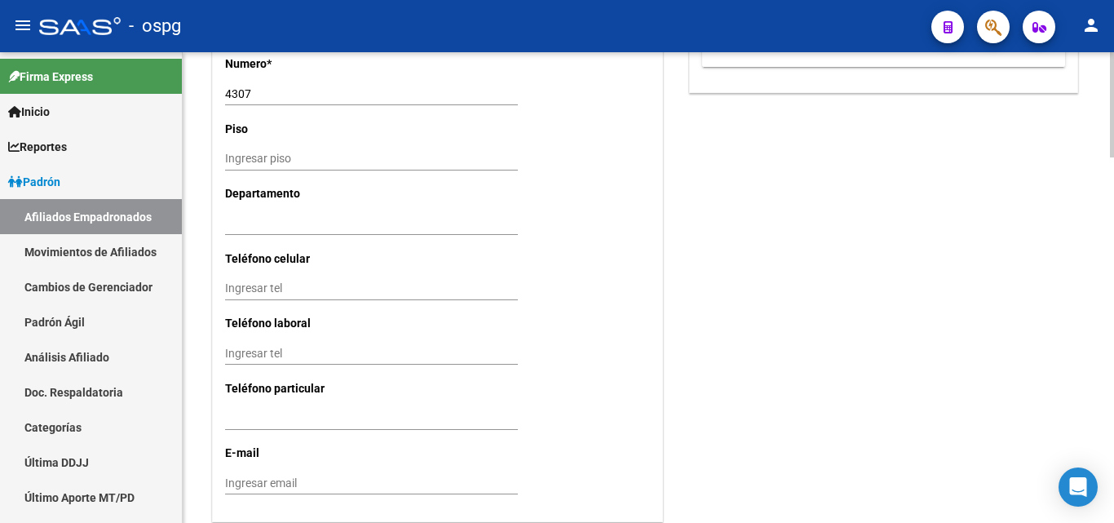
drag, startPoint x: 1108, startPoint y: 401, endPoint x: 1114, endPoint y: 366, distance: 35.5
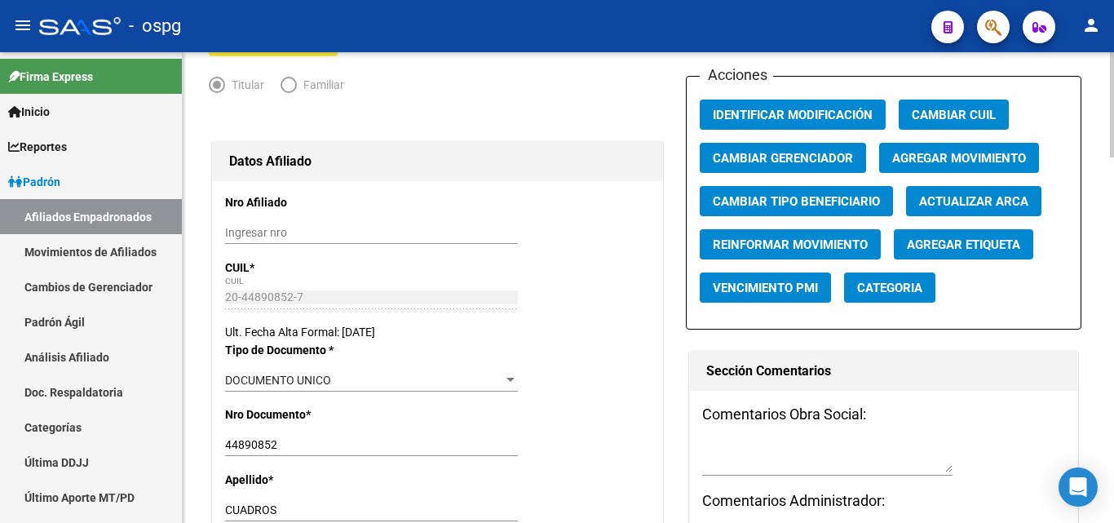
scroll to position [28, 0]
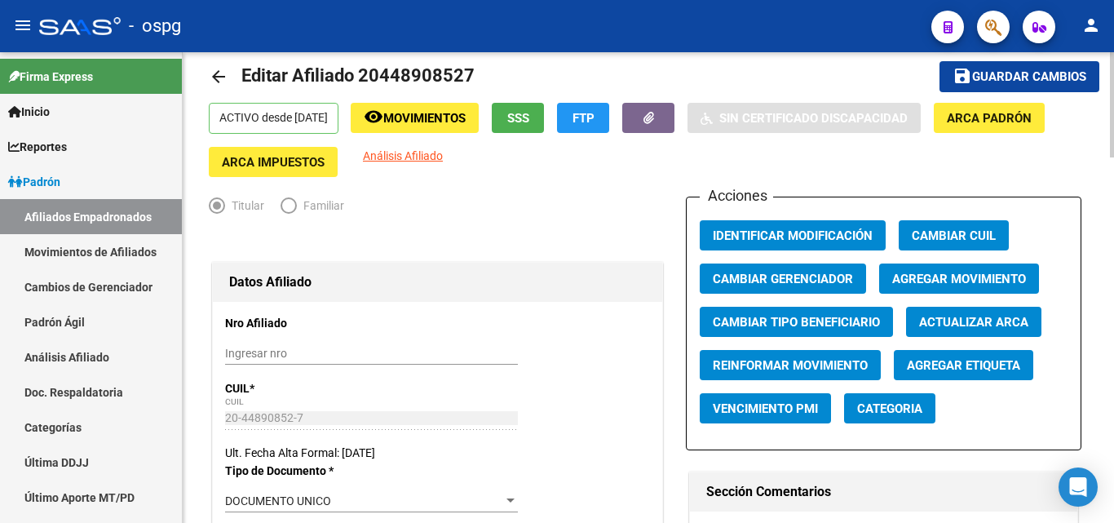
click at [1114, 87] on div at bounding box center [1112, 111] width 4 height 105
click at [1023, 76] on span "Guardar cambios" at bounding box center [1029, 77] width 114 height 15
